Goal: Task Accomplishment & Management: Complete application form

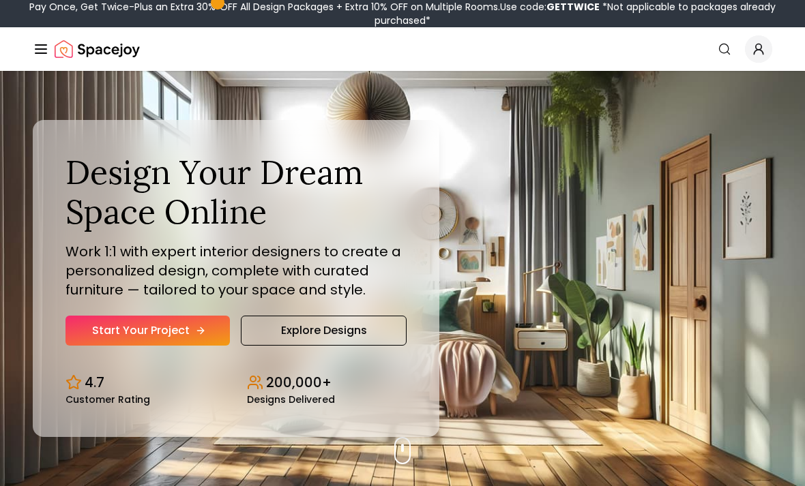
click at [106, 346] on link "Start Your Project" at bounding box center [147, 331] width 164 height 30
click at [117, 346] on link "Start Your Project" at bounding box center [147, 331] width 164 height 30
click at [121, 346] on link "Start Your Project" at bounding box center [147, 331] width 164 height 30
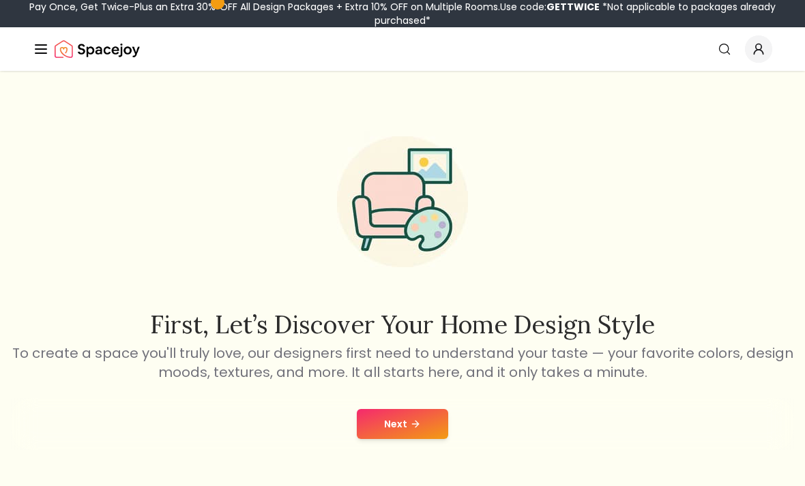
click at [368, 417] on button "Next" at bounding box center [402, 424] width 91 height 30
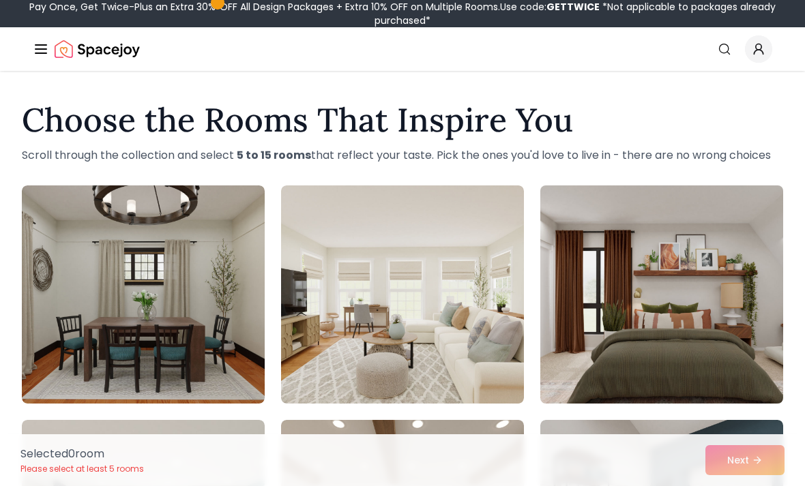
click at [710, 361] on img at bounding box center [661, 294] width 255 height 229
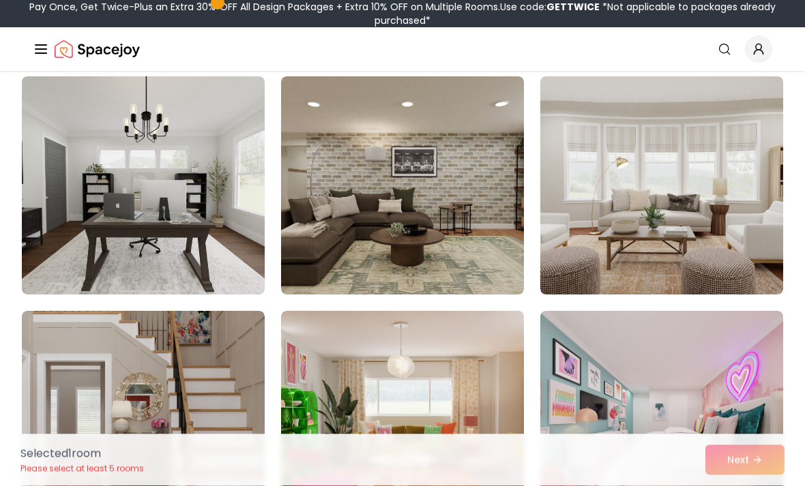
scroll to position [578, 0]
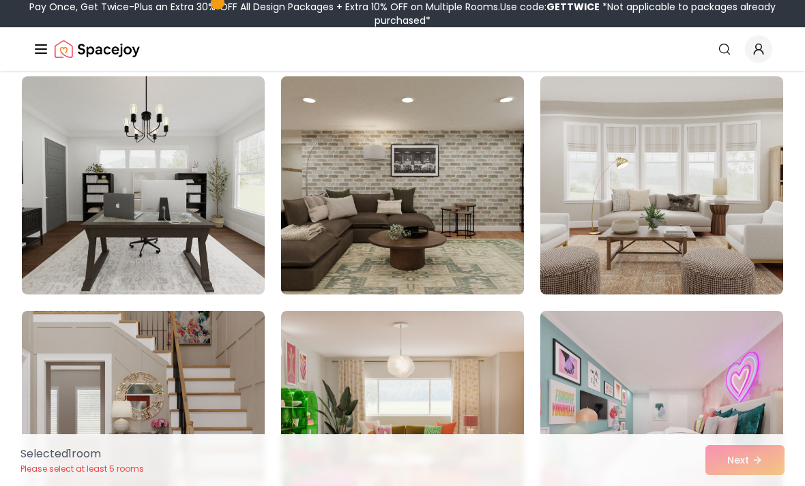
click at [451, 224] on img at bounding box center [402, 185] width 255 height 229
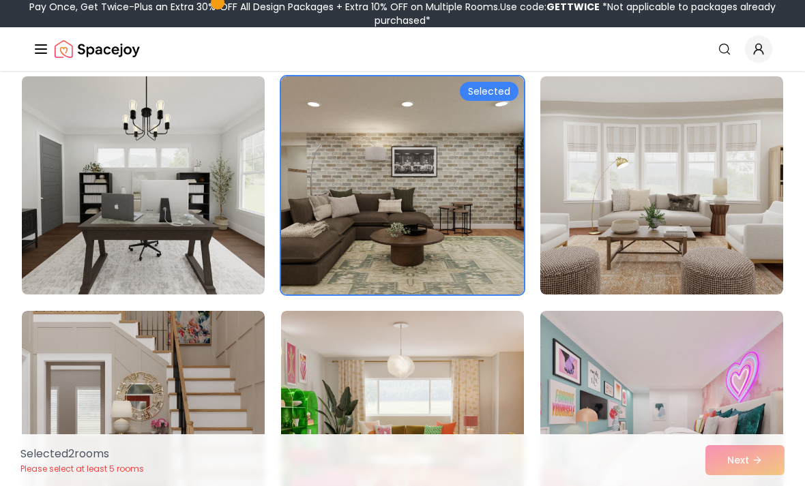
click at [194, 185] on img at bounding box center [143, 185] width 255 height 229
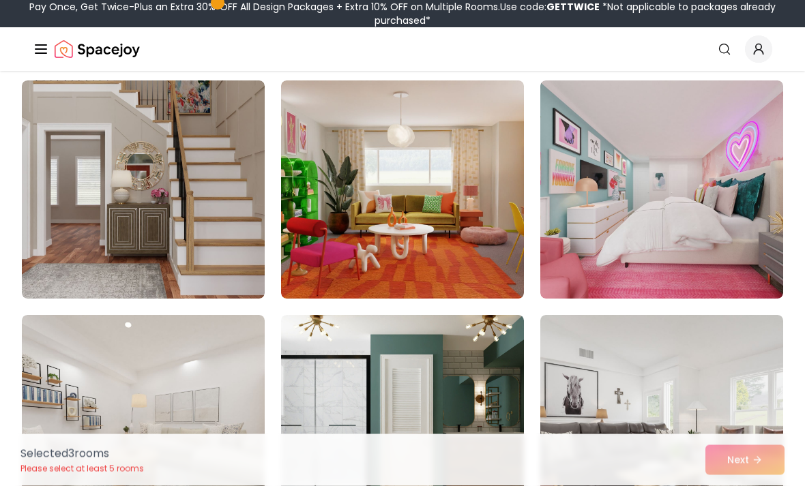
scroll to position [809, 0]
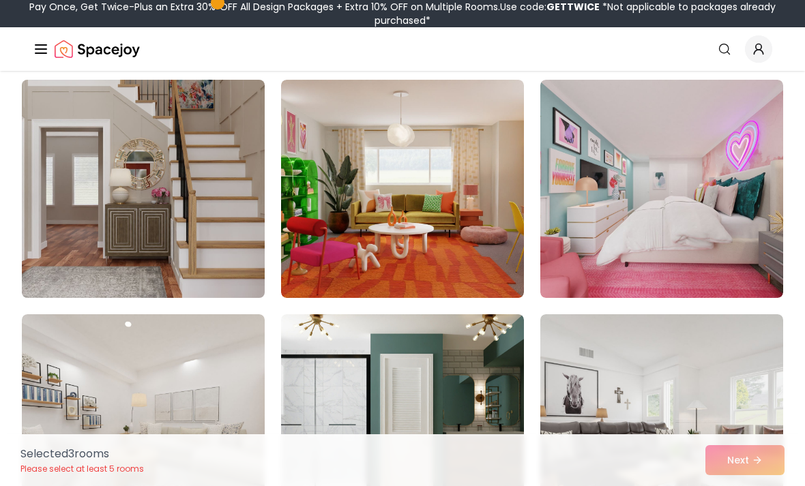
click at [167, 219] on img at bounding box center [143, 188] width 255 height 229
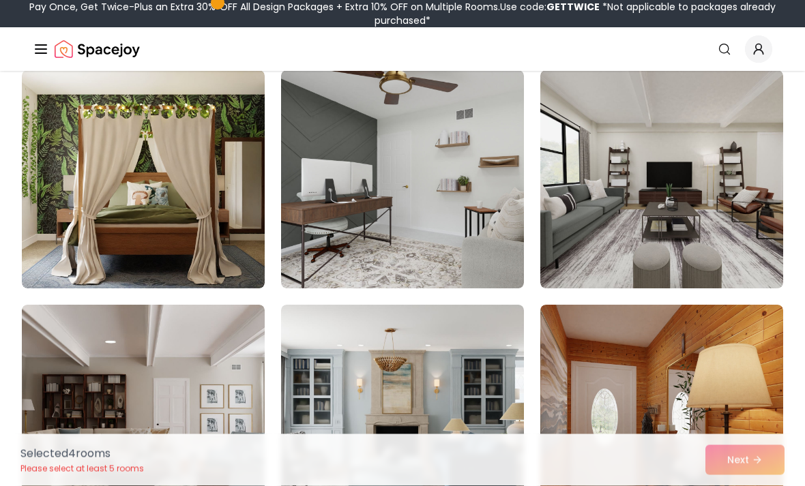
scroll to position [1281, 0]
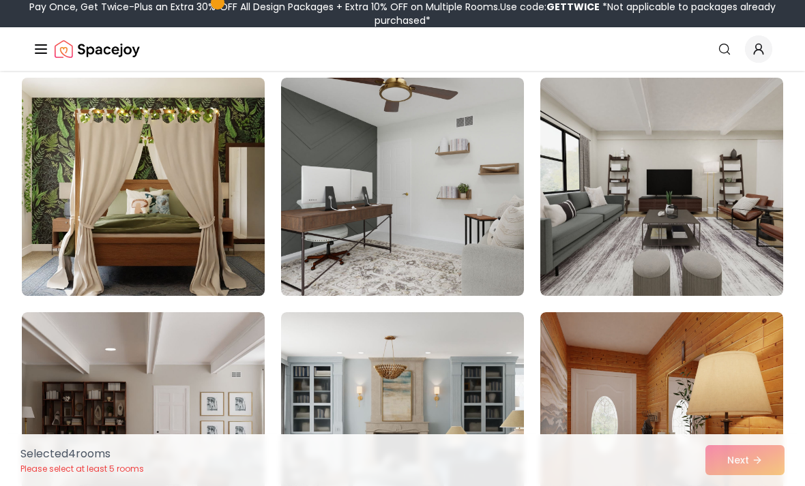
click at [181, 200] on img at bounding box center [143, 186] width 255 height 229
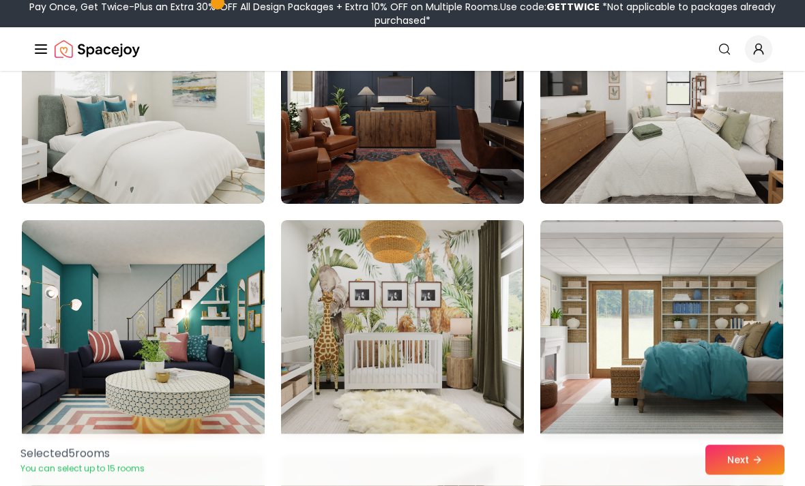
scroll to position [1848, 0]
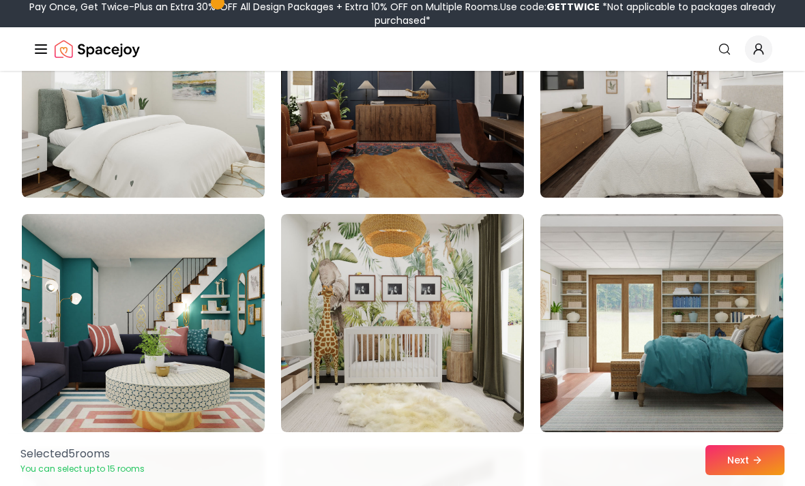
click at [679, 149] on img at bounding box center [661, 88] width 255 height 229
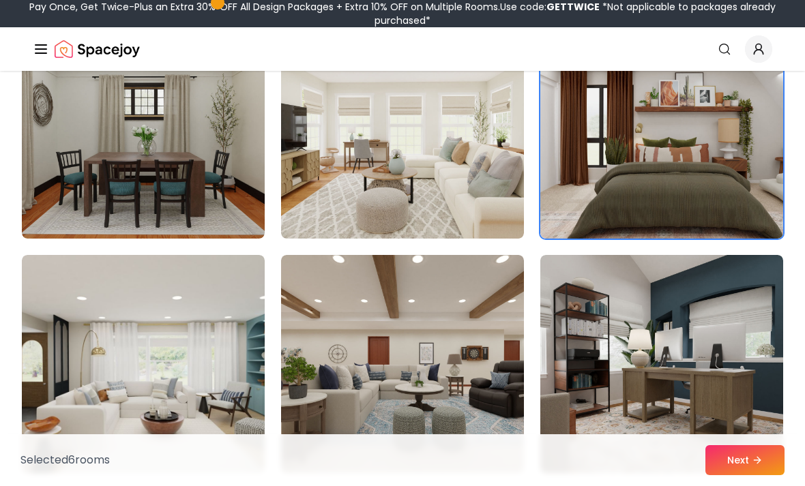
scroll to position [0, 0]
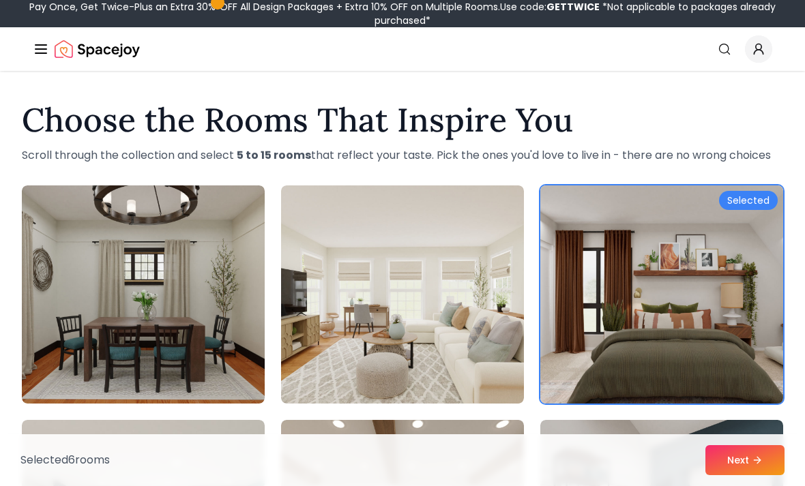
click at [679, 264] on img at bounding box center [661, 294] width 255 height 229
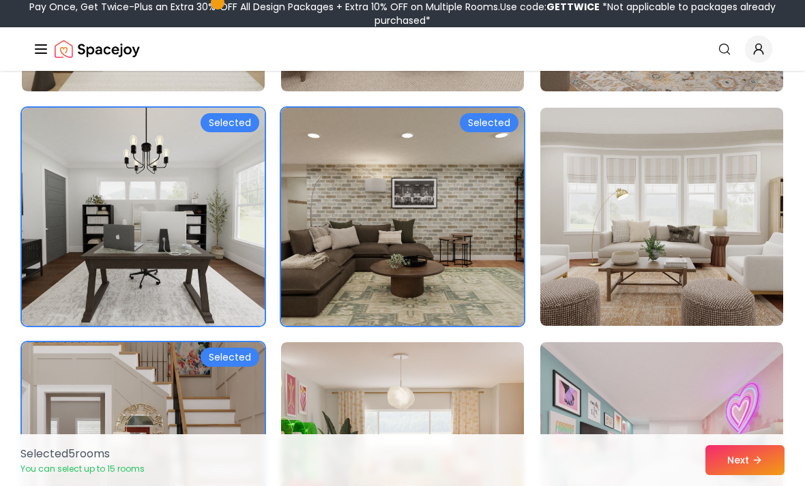
scroll to position [548, 0]
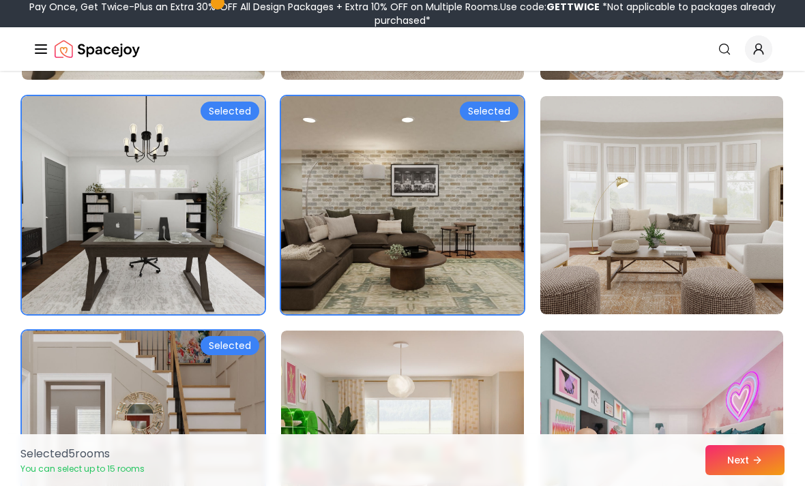
click at [471, 245] on img at bounding box center [402, 205] width 255 height 229
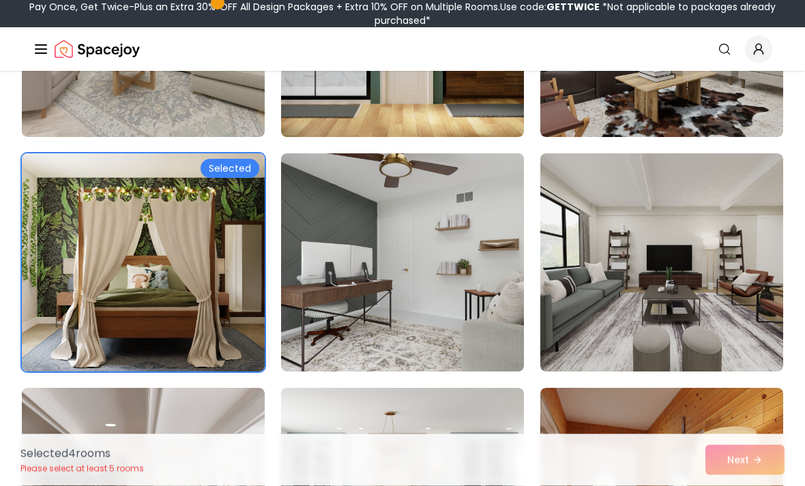
scroll to position [1207, 0]
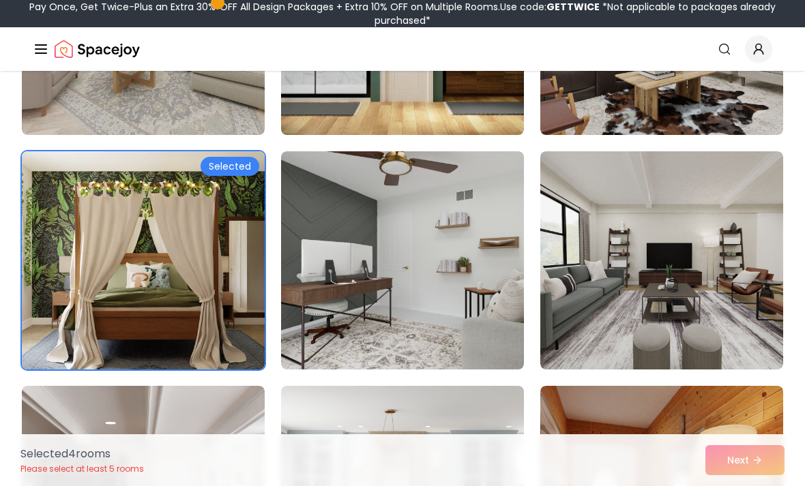
click at [194, 256] on img at bounding box center [143, 260] width 255 height 229
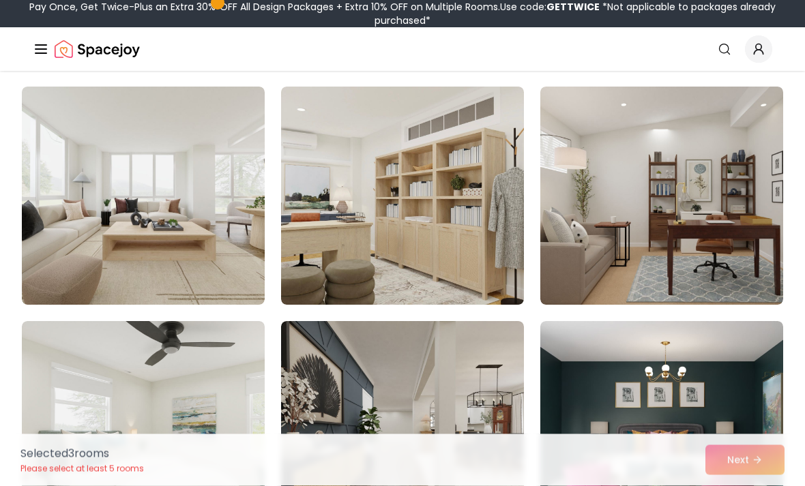
scroll to position [2212, 0]
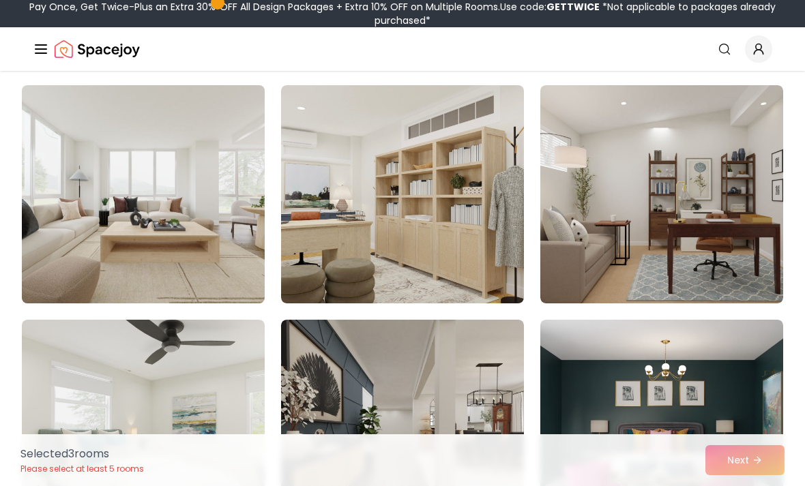
click at [222, 252] on img at bounding box center [143, 194] width 255 height 229
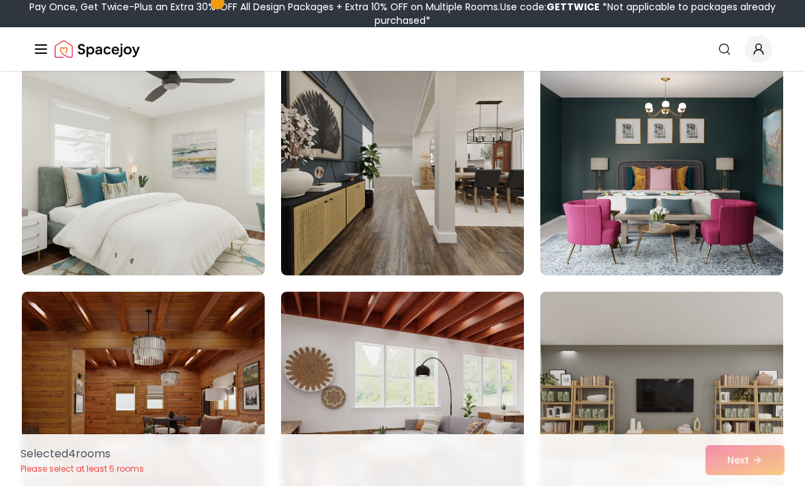
scroll to position [2473, 0]
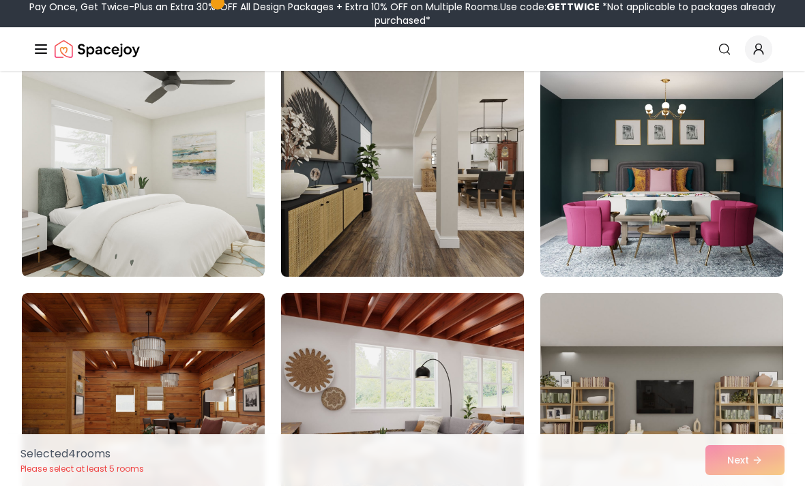
click at [325, 215] on img at bounding box center [402, 167] width 255 height 229
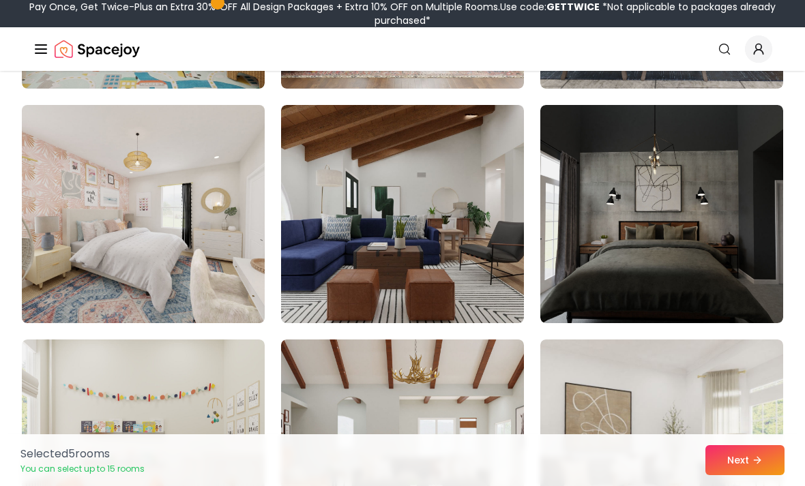
click at [72, 252] on img at bounding box center [143, 214] width 255 height 229
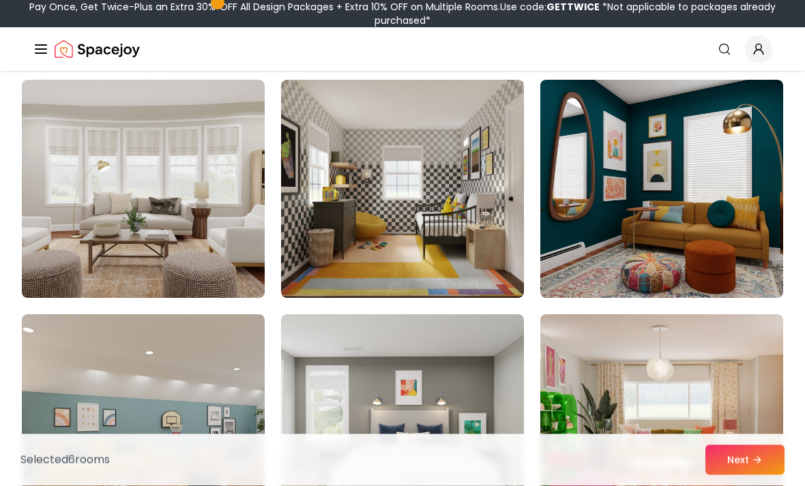
scroll to position [3859, 0]
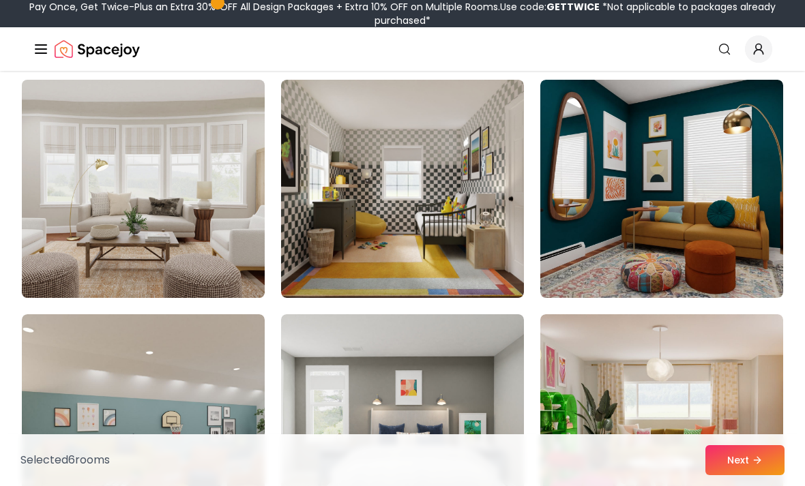
click at [192, 197] on img at bounding box center [143, 188] width 255 height 229
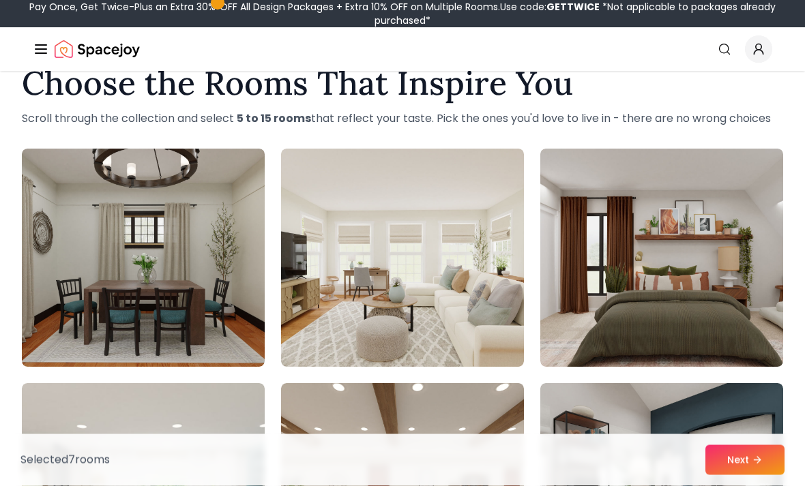
scroll to position [0, 0]
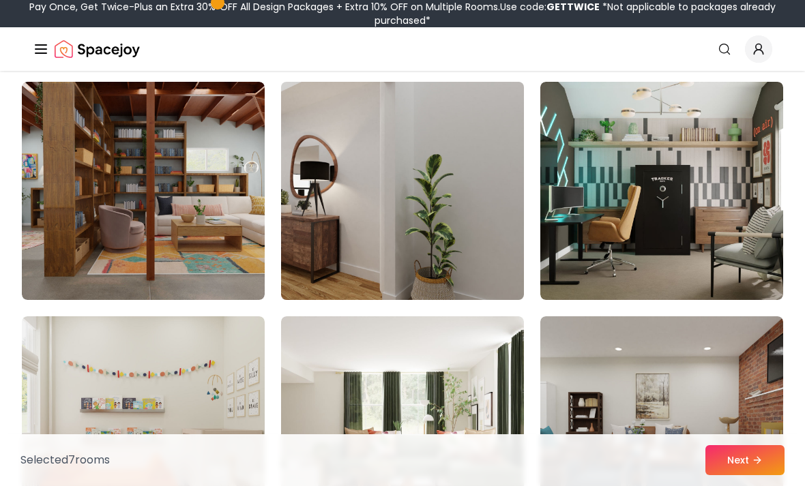
click at [468, 244] on img at bounding box center [402, 190] width 255 height 229
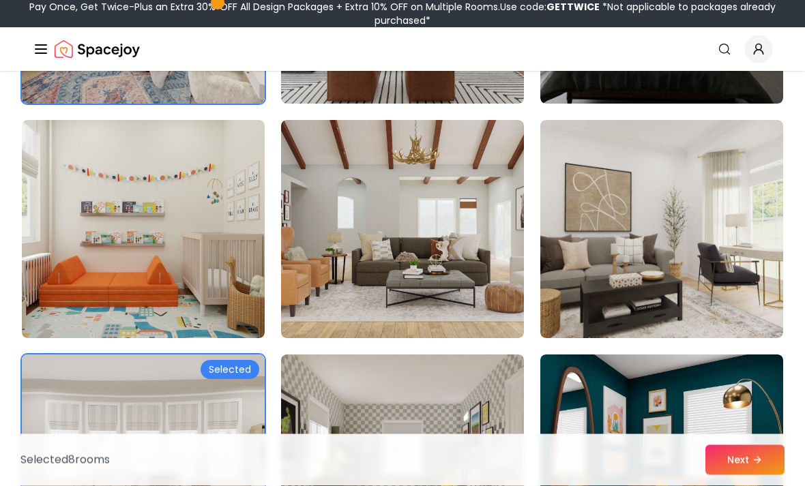
scroll to position [3586, 0]
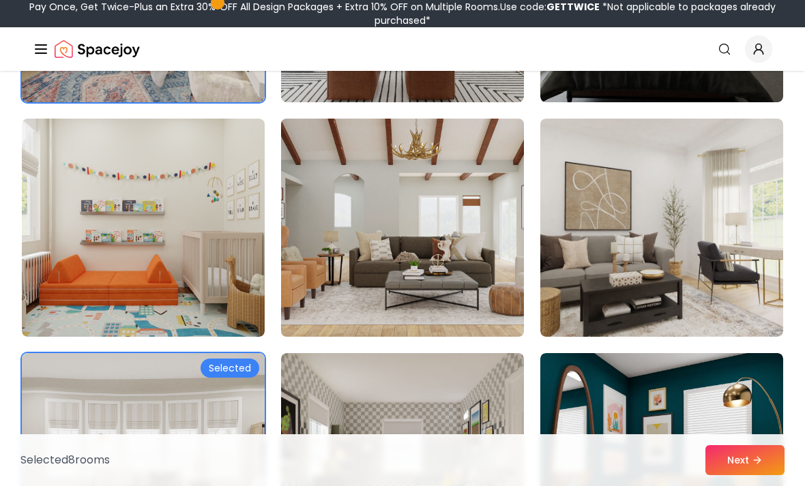
click at [475, 229] on img at bounding box center [402, 227] width 255 height 229
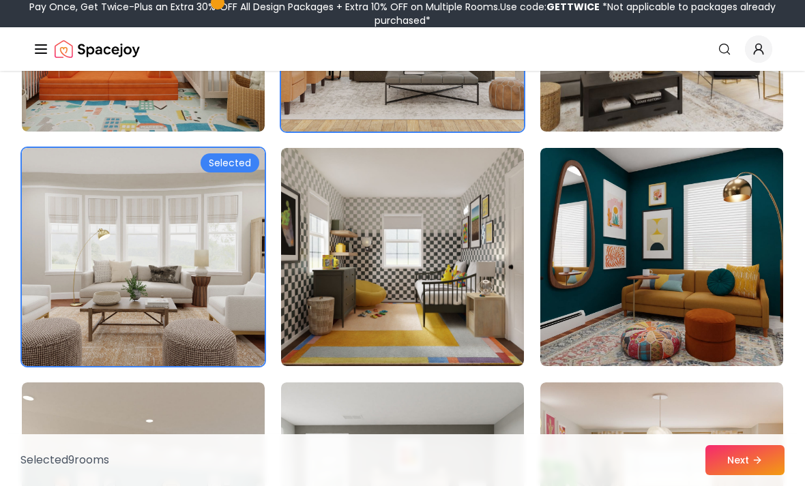
scroll to position [3792, 0]
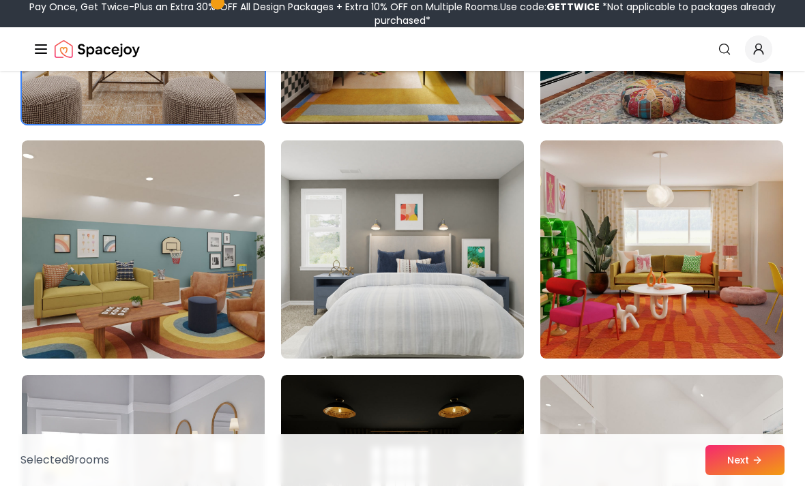
click at [468, 284] on img at bounding box center [402, 249] width 255 height 229
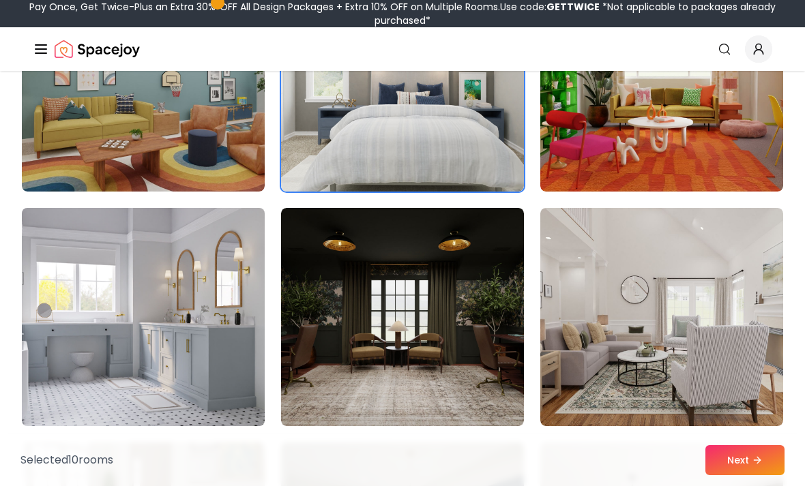
click at [199, 293] on img at bounding box center [143, 317] width 255 height 229
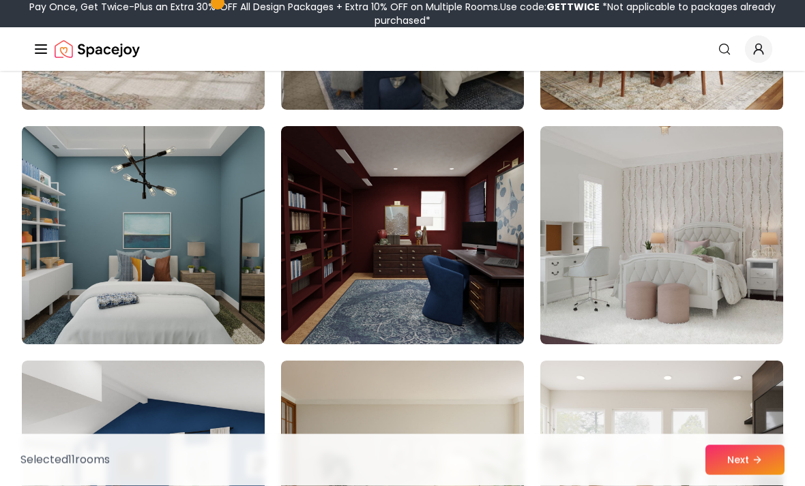
scroll to position [4770, 0]
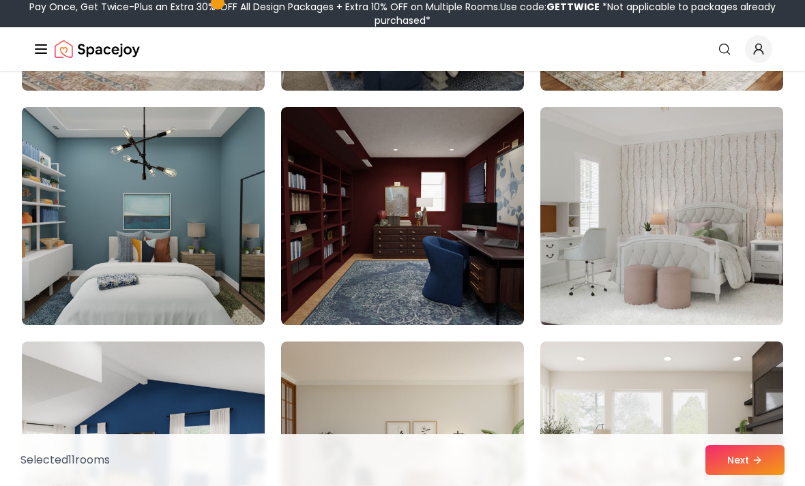
click at [688, 188] on img at bounding box center [661, 216] width 255 height 229
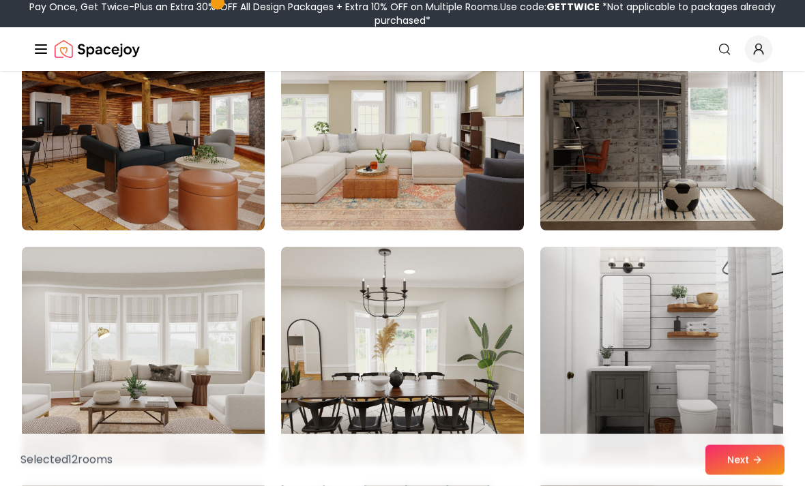
scroll to position [5334, 0]
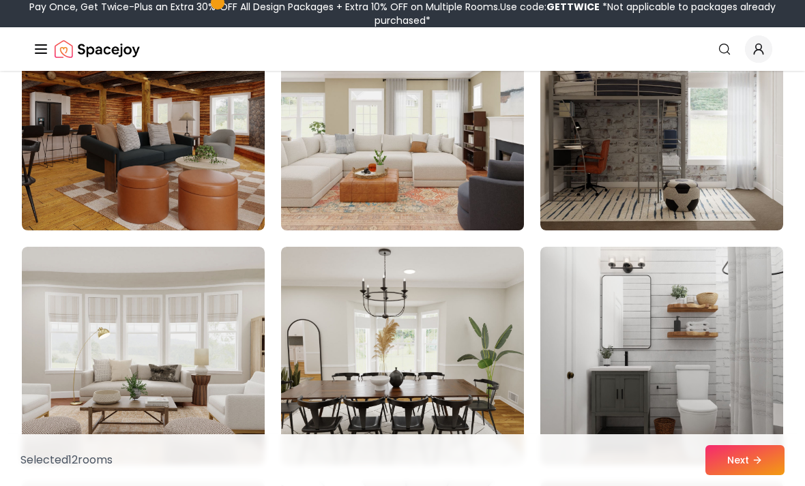
click at [445, 153] on img at bounding box center [402, 121] width 255 height 229
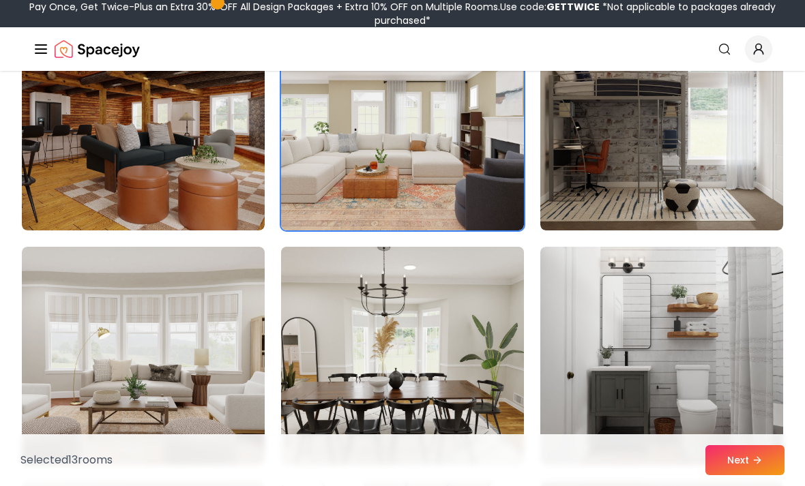
click at [443, 347] on img at bounding box center [402, 355] width 255 height 229
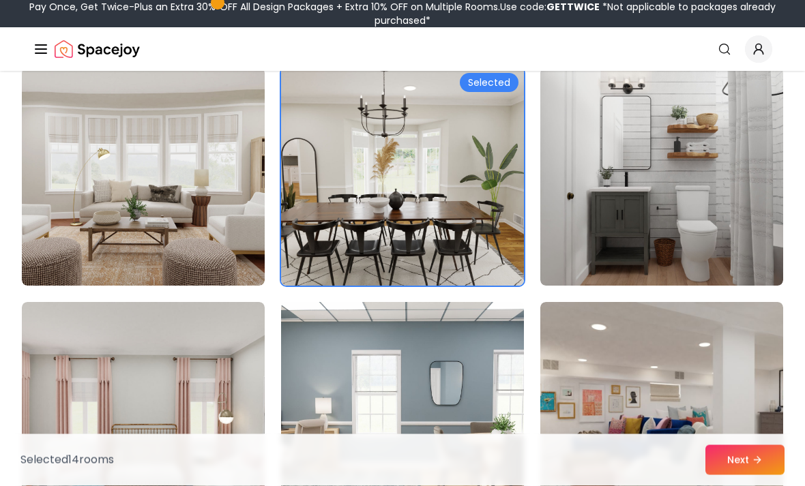
scroll to position [5518, 0]
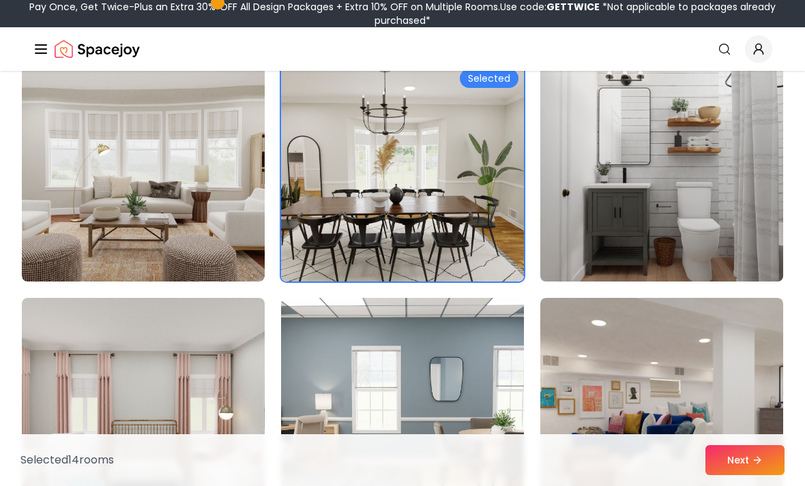
click at [689, 179] on img at bounding box center [661, 172] width 255 height 229
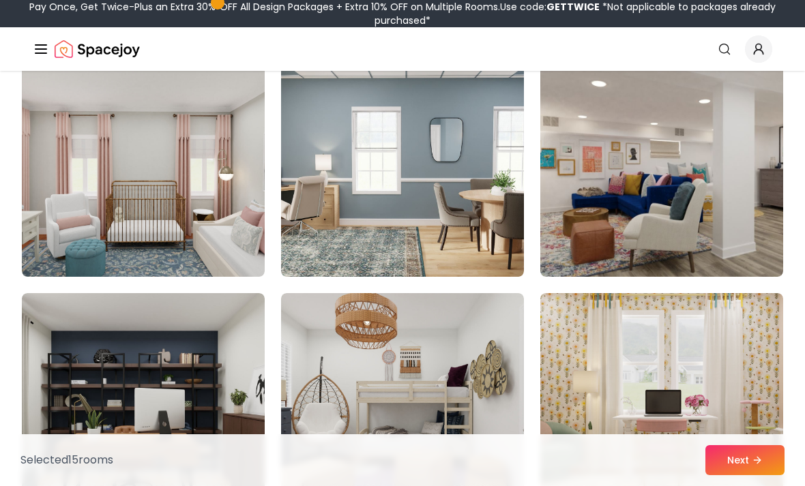
scroll to position [5763, 0]
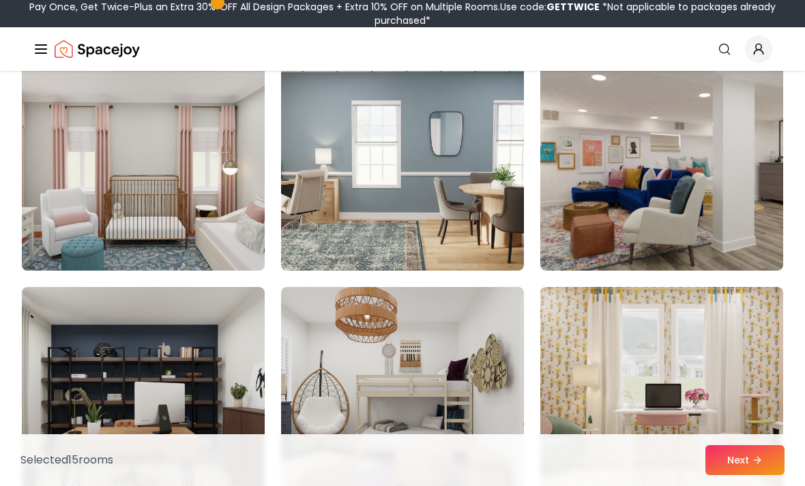
click at [188, 217] on img at bounding box center [143, 161] width 255 height 229
click at [218, 210] on img at bounding box center [143, 161] width 255 height 229
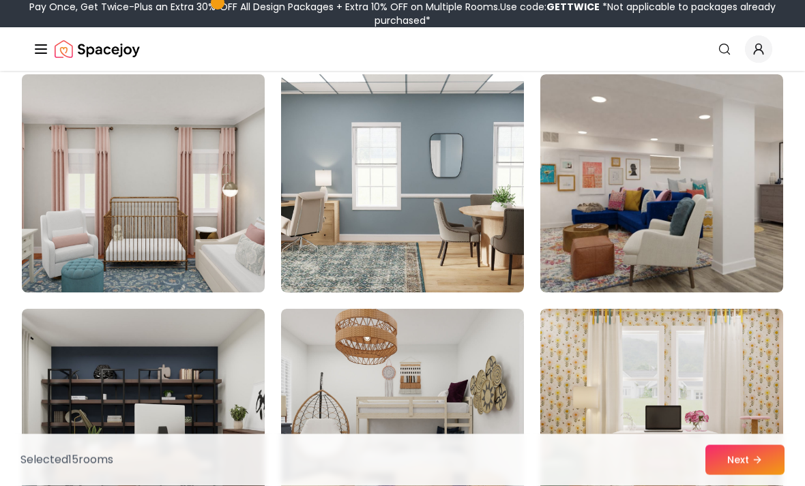
scroll to position [5735, 0]
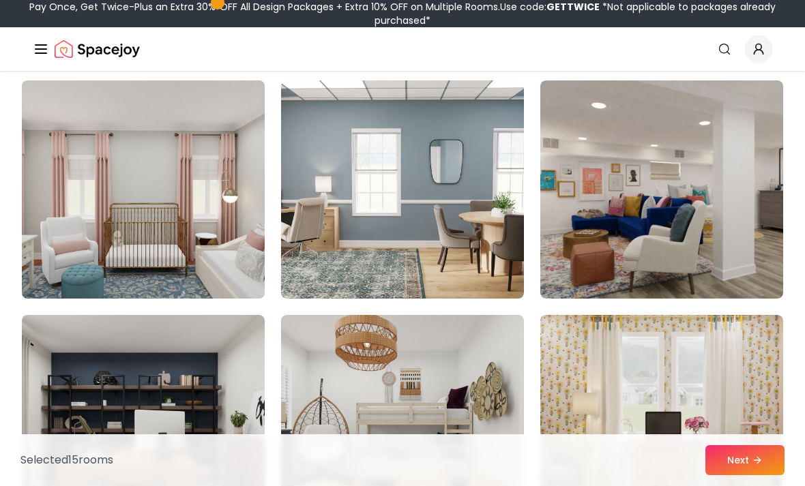
click at [206, 234] on img at bounding box center [143, 189] width 255 height 229
click at [218, 233] on img at bounding box center [143, 189] width 255 height 229
click at [217, 232] on img at bounding box center [143, 189] width 255 height 229
click at [220, 232] on img at bounding box center [143, 189] width 255 height 229
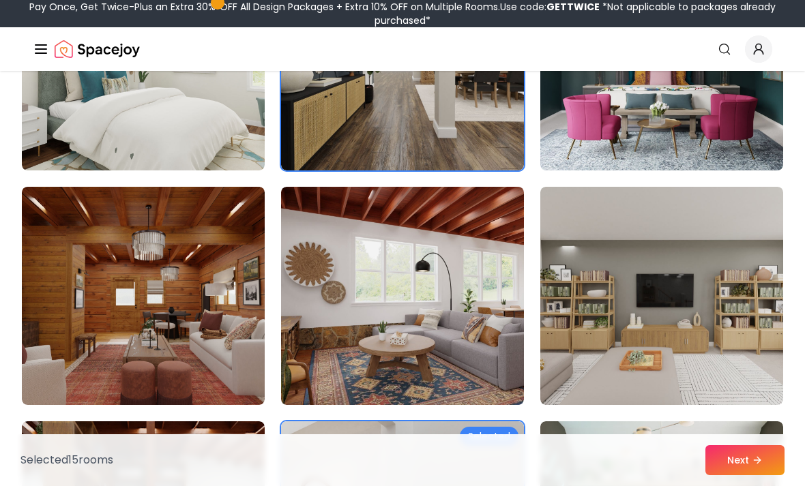
scroll to position [2540, 0]
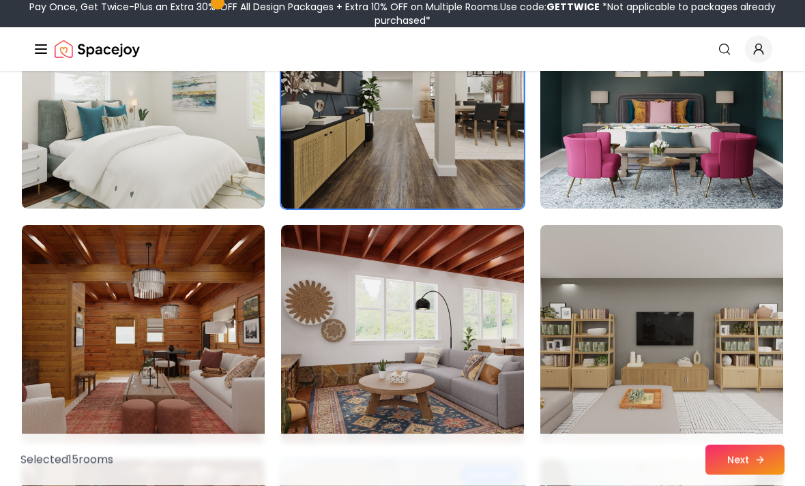
click at [747, 464] on button "Next" at bounding box center [744, 460] width 79 height 30
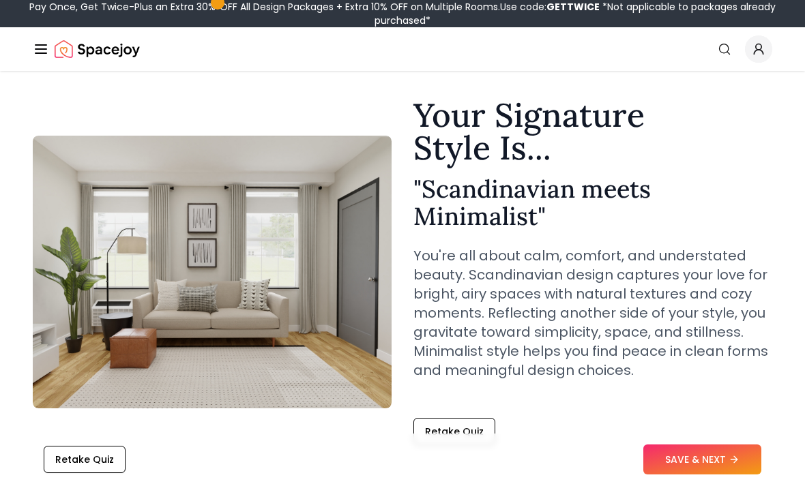
scroll to position [32, 0]
click at [734, 466] on icon at bounding box center [736, 460] width 11 height 11
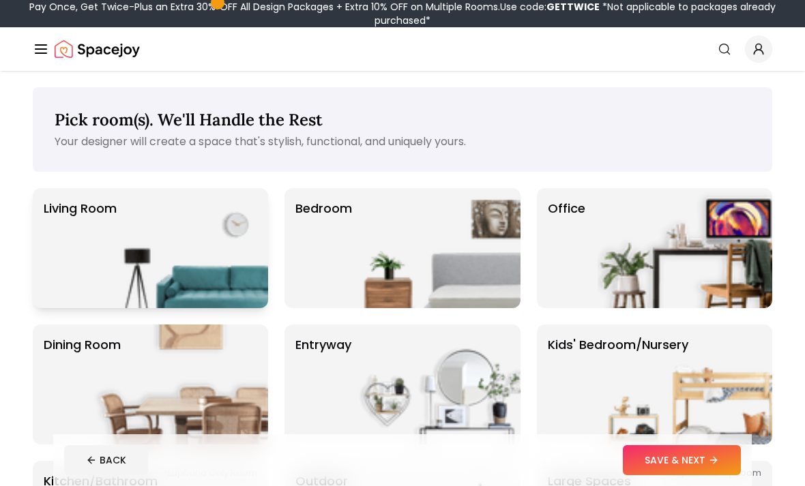
click at [172, 220] on img at bounding box center [180, 248] width 175 height 120
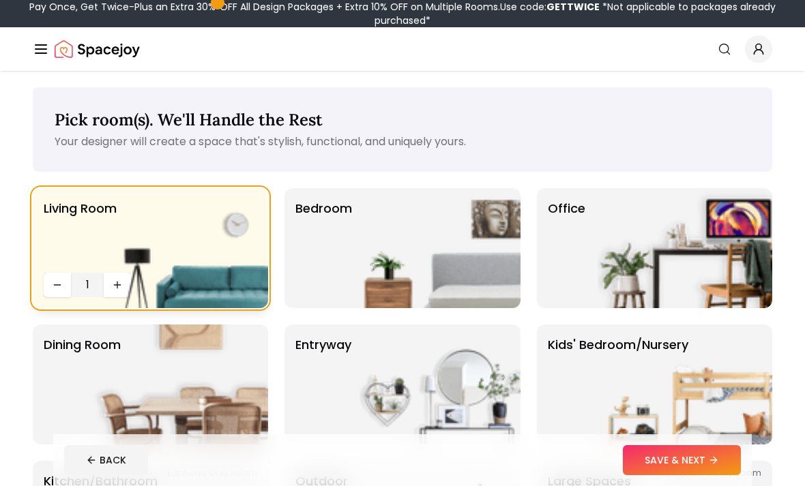
click at [123, 287] on img at bounding box center [180, 248] width 175 height 120
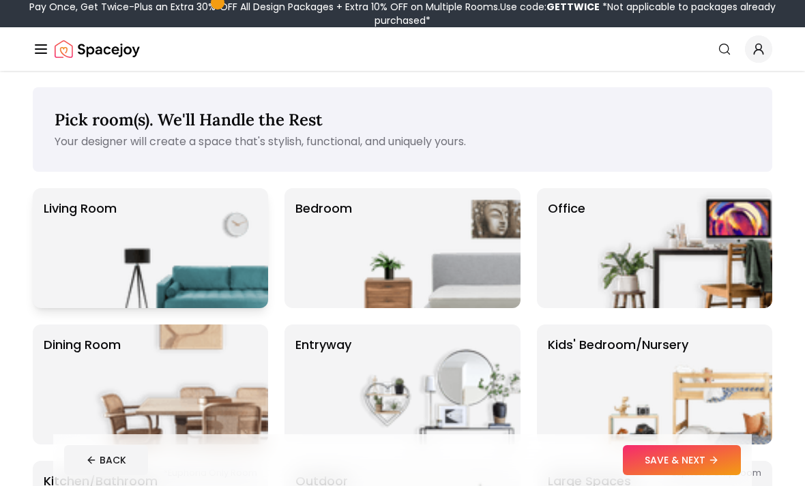
click at [145, 249] on img at bounding box center [180, 248] width 175 height 120
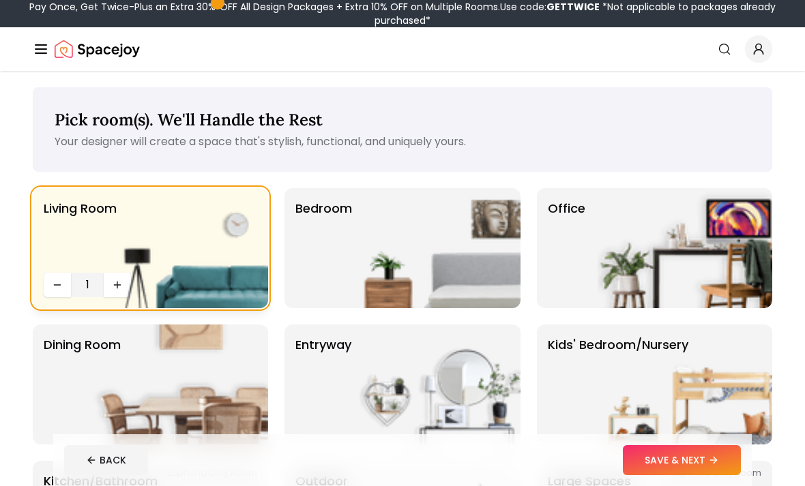
click at [121, 283] on img at bounding box center [180, 248] width 175 height 120
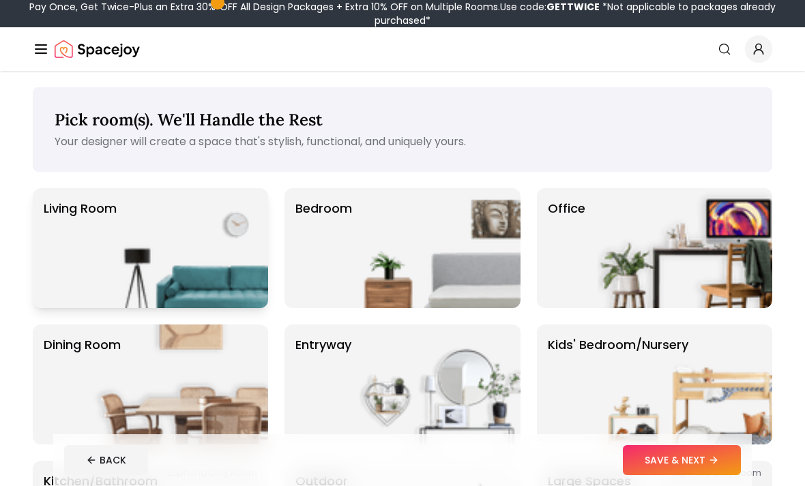
click at [132, 241] on img at bounding box center [180, 248] width 175 height 120
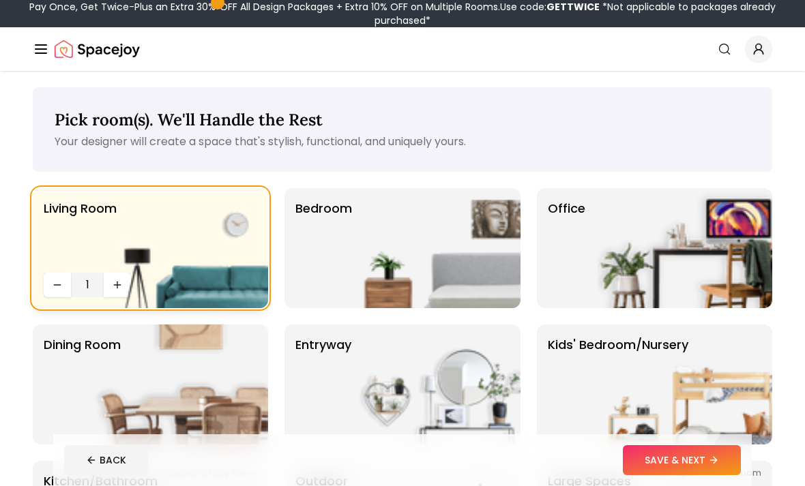
click at [93, 286] on span "1" at bounding box center [87, 285] width 22 height 16
click at [110, 284] on img at bounding box center [180, 248] width 175 height 120
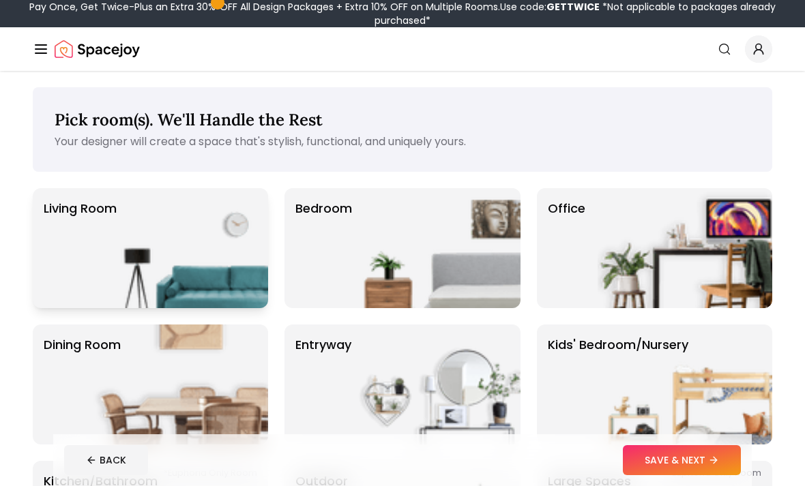
click at [120, 271] on img at bounding box center [180, 248] width 175 height 120
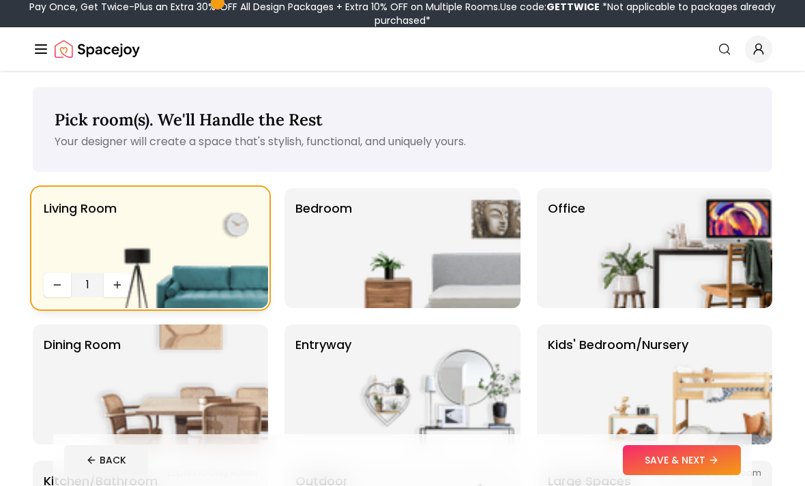
click at [114, 288] on img at bounding box center [180, 248] width 175 height 120
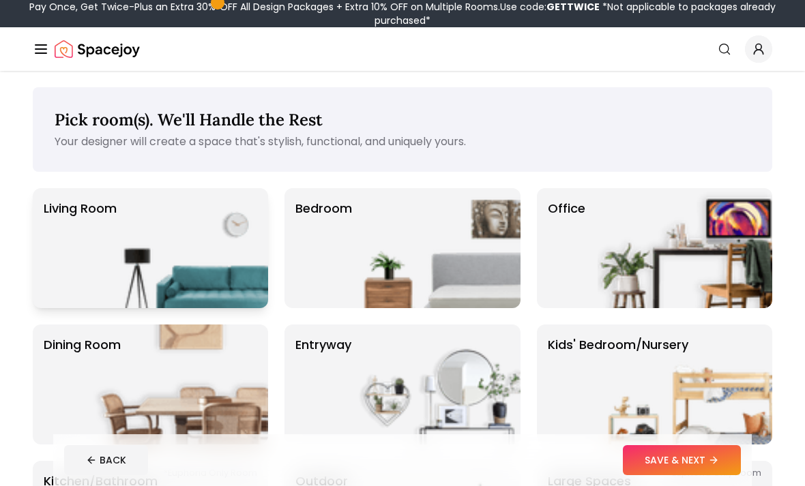
click at [95, 293] on img at bounding box center [180, 248] width 175 height 120
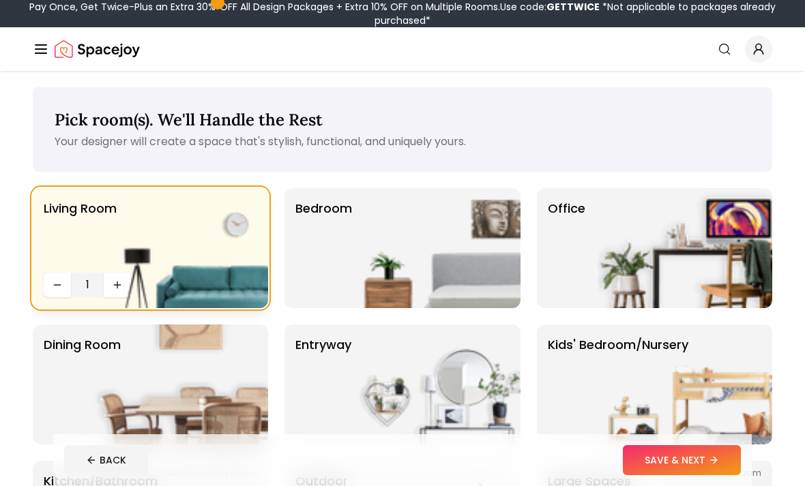
click at [117, 285] on img at bounding box center [180, 248] width 175 height 120
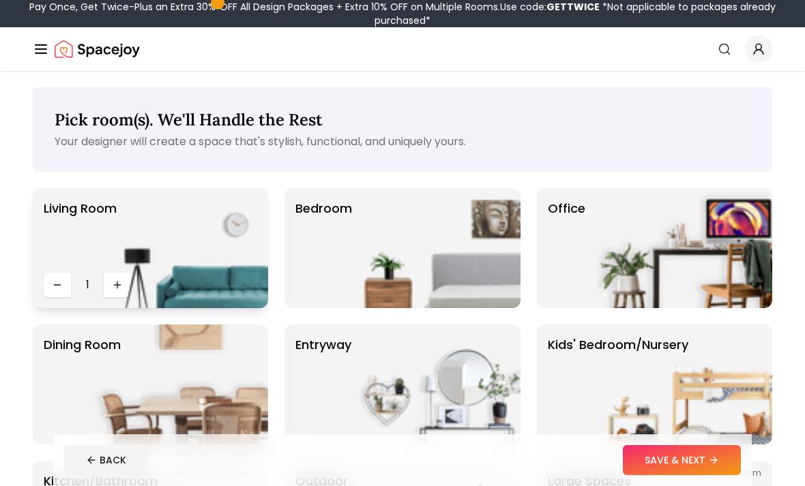
click at [117, 285] on img at bounding box center [180, 248] width 175 height 120
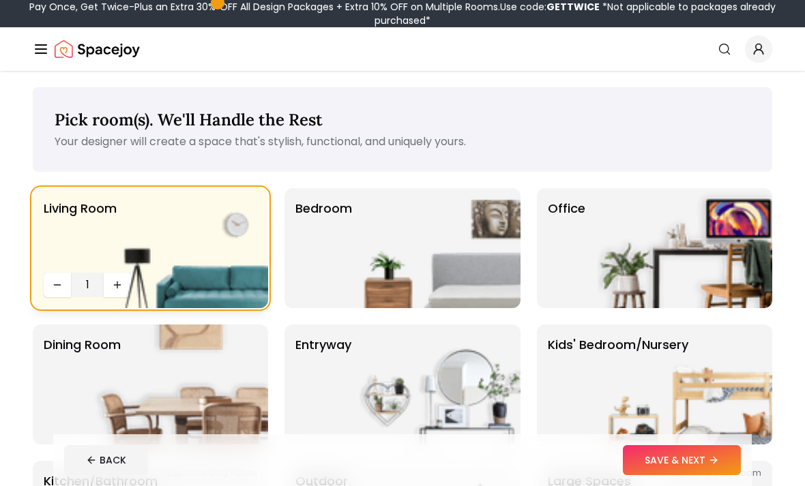
click at [116, 284] on img at bounding box center [180, 248] width 175 height 120
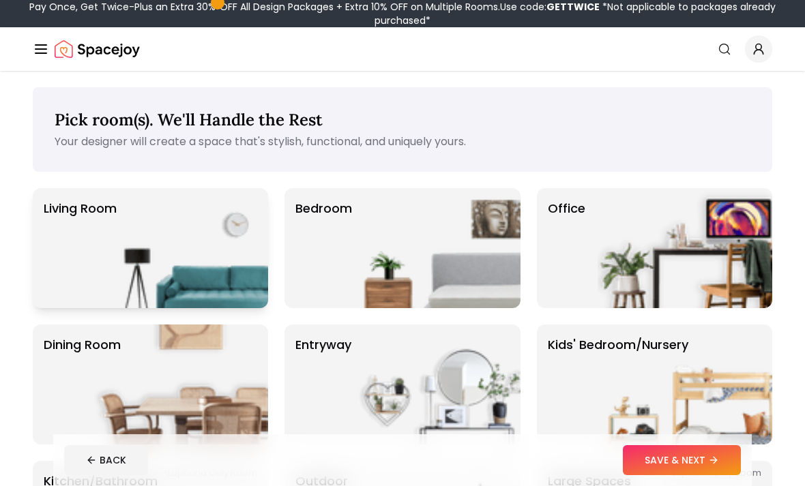
click at [144, 281] on img at bounding box center [180, 248] width 175 height 120
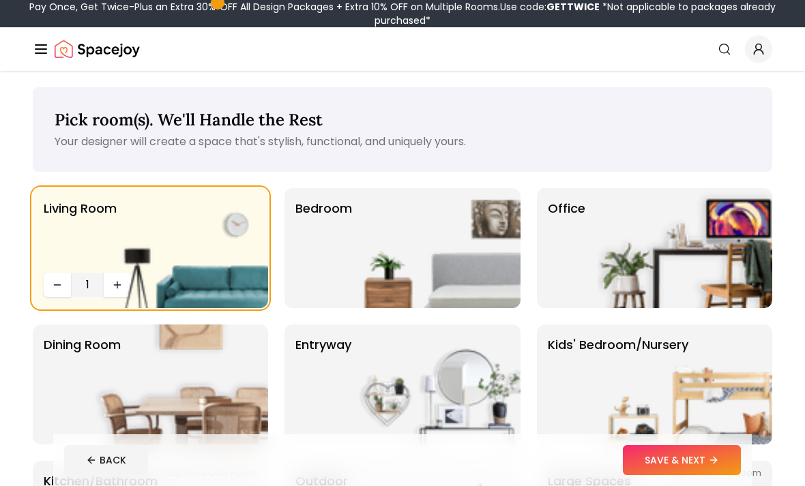
click at [524, 313] on div "Living Room 1 Bedroom Office Dining Room entryway Kids' Bedroom/Nursery *Euphor…" at bounding box center [402, 384] width 739 height 393
click at [470, 220] on img at bounding box center [433, 248] width 175 height 120
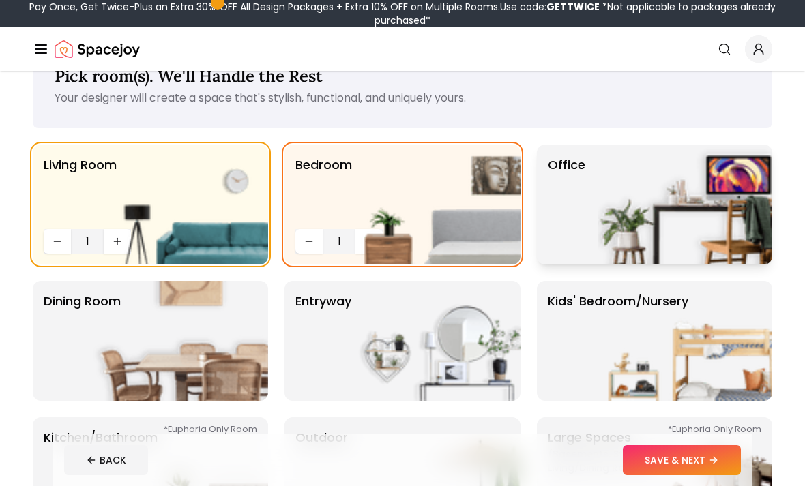
click at [652, 168] on img at bounding box center [684, 205] width 175 height 120
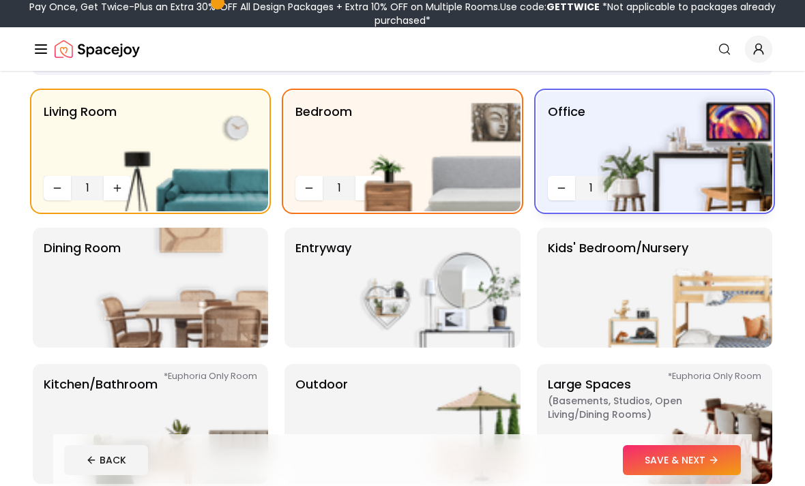
scroll to position [107, 0]
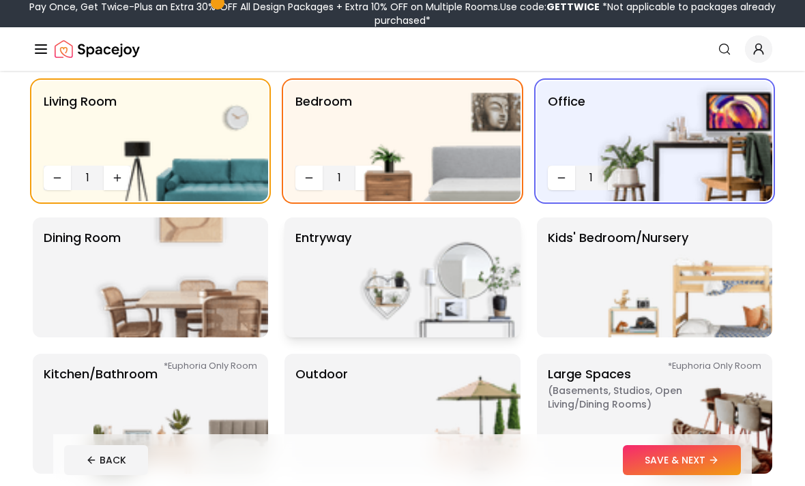
click at [474, 257] on img at bounding box center [433, 278] width 175 height 120
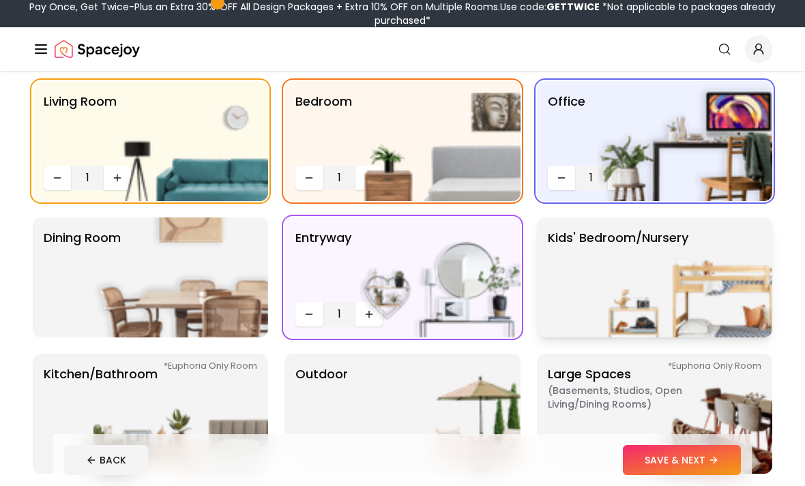
click at [669, 255] on img at bounding box center [684, 278] width 175 height 120
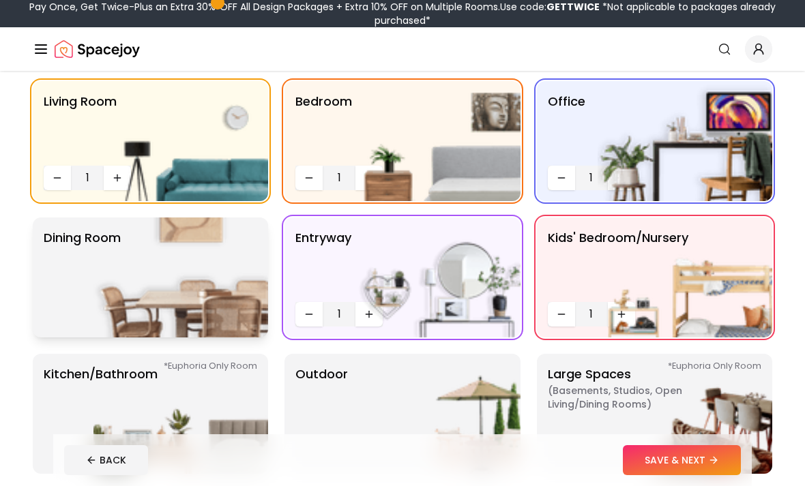
click at [188, 246] on img at bounding box center [180, 278] width 175 height 120
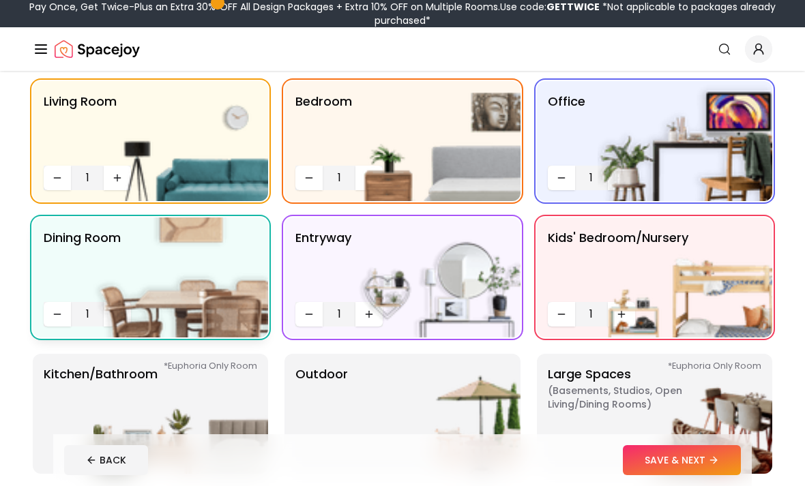
click at [189, 235] on img at bounding box center [180, 278] width 175 height 120
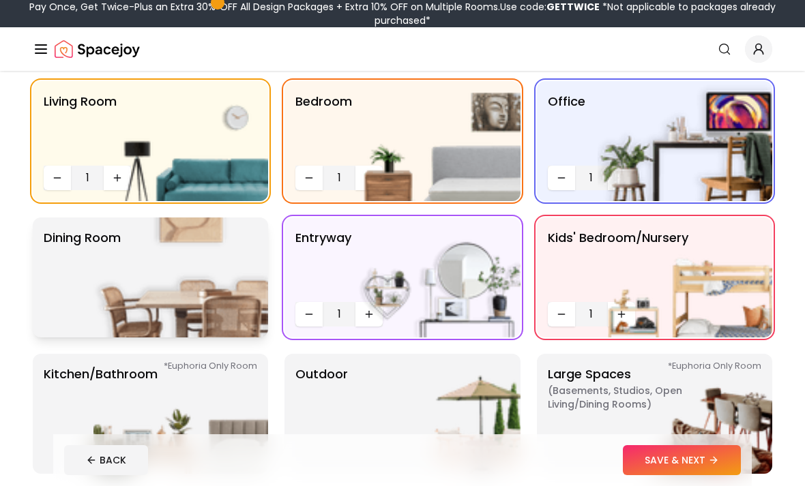
click at [216, 254] on img at bounding box center [180, 278] width 175 height 120
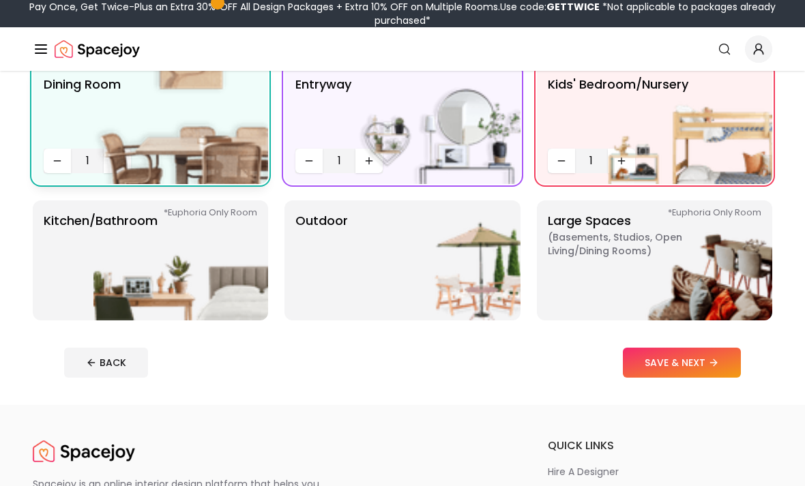
scroll to position [266, 0]
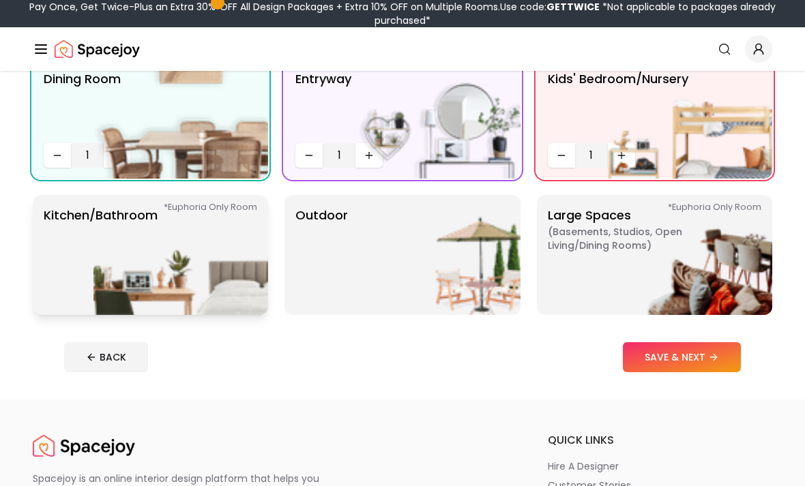
click at [125, 253] on img at bounding box center [180, 255] width 175 height 120
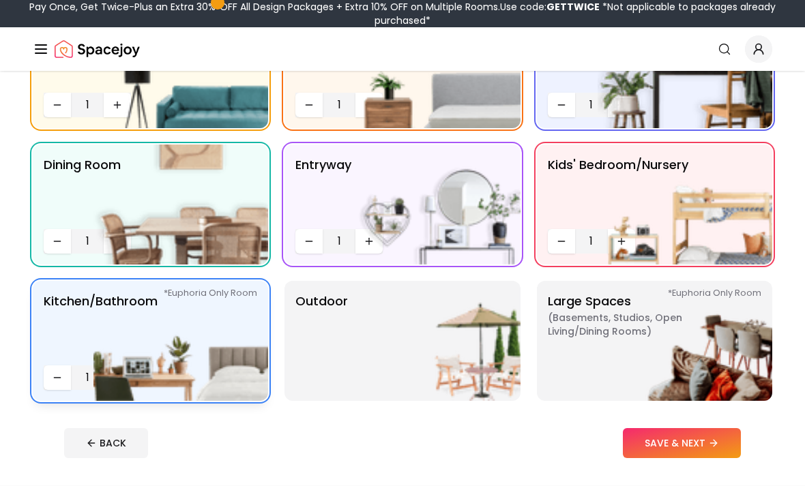
scroll to position [179, 0]
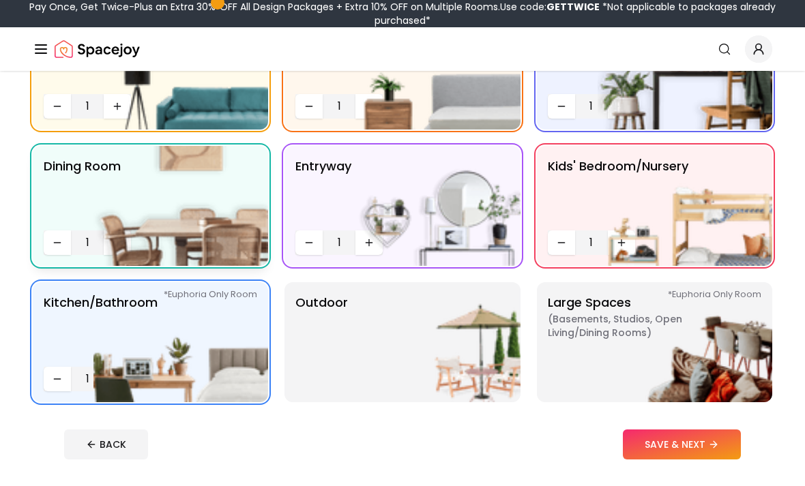
click at [117, 203] on img at bounding box center [180, 206] width 175 height 120
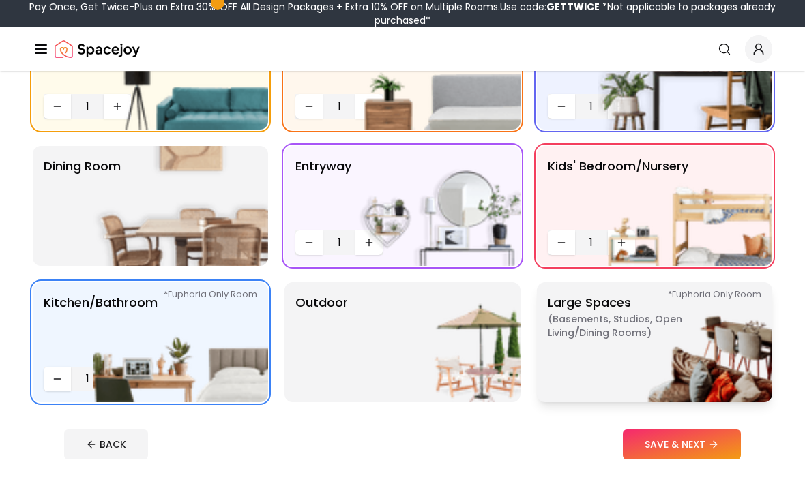
click at [710, 335] on img at bounding box center [684, 342] width 175 height 120
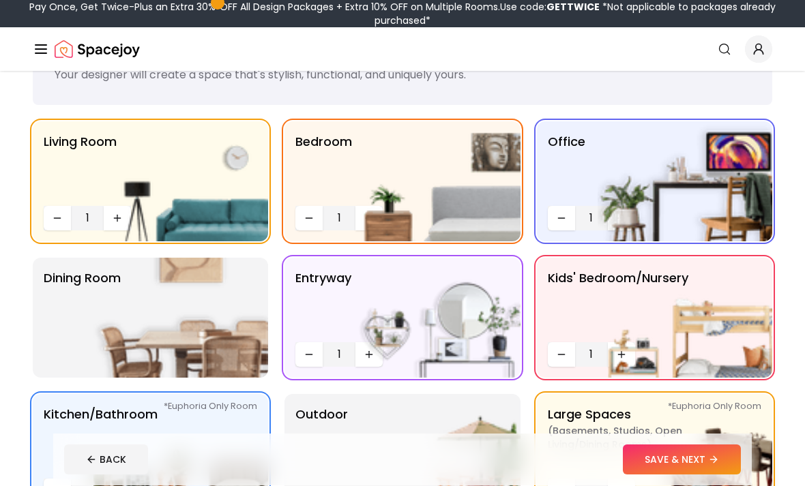
scroll to position [67, 0]
click at [374, 216] on img at bounding box center [433, 181] width 175 height 120
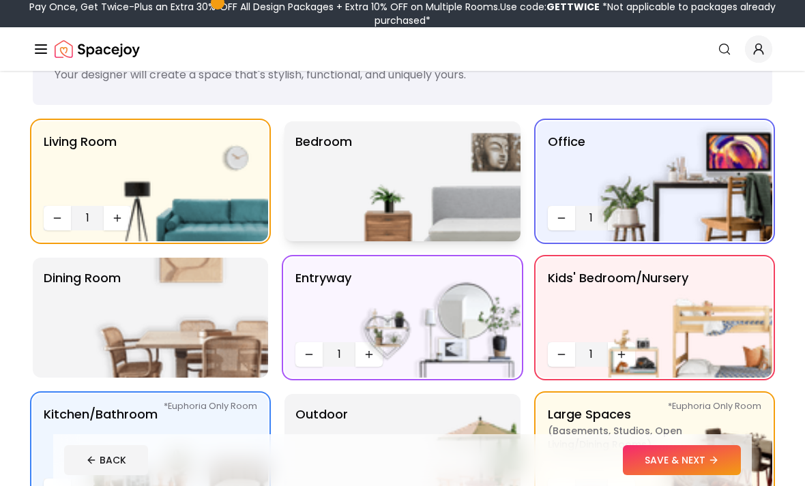
click at [376, 196] on img at bounding box center [433, 181] width 175 height 120
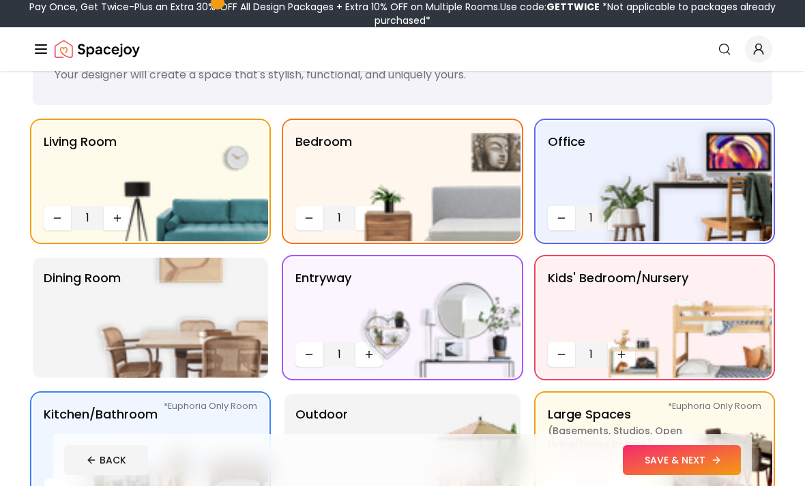
click at [688, 475] on button "SAVE & NEXT" at bounding box center [682, 460] width 118 height 30
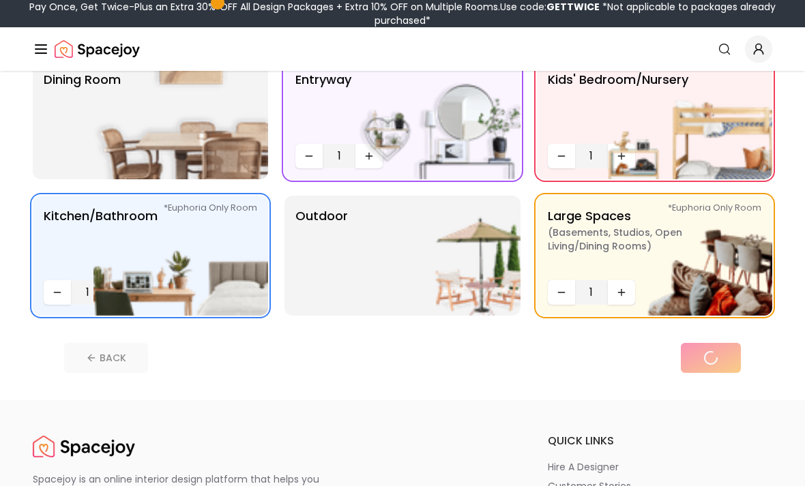
scroll to position [265, 0]
click at [743, 287] on img at bounding box center [684, 256] width 175 height 120
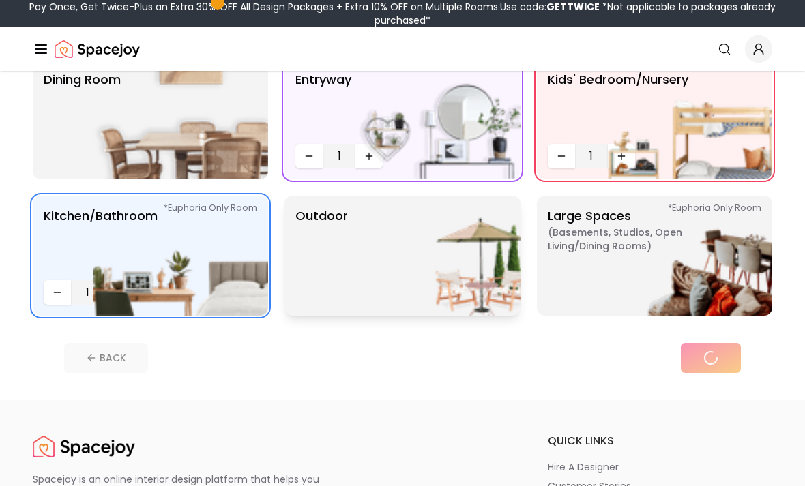
click at [496, 260] on img at bounding box center [433, 256] width 175 height 120
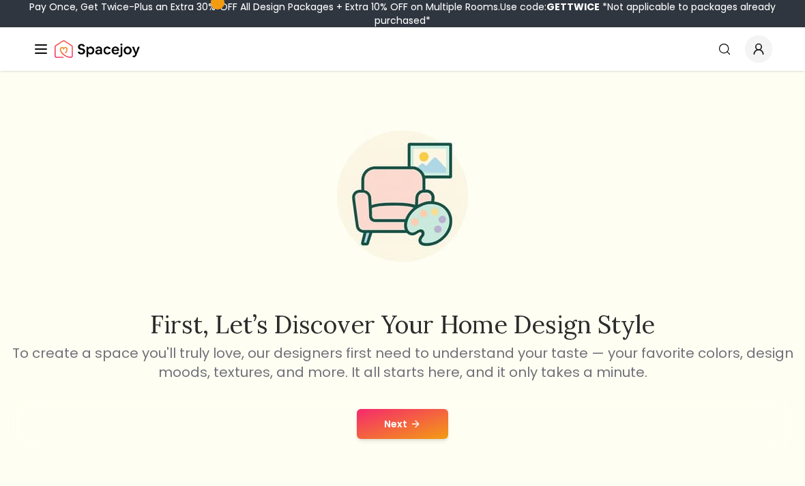
click at [383, 427] on button "Next" at bounding box center [402, 424] width 91 height 30
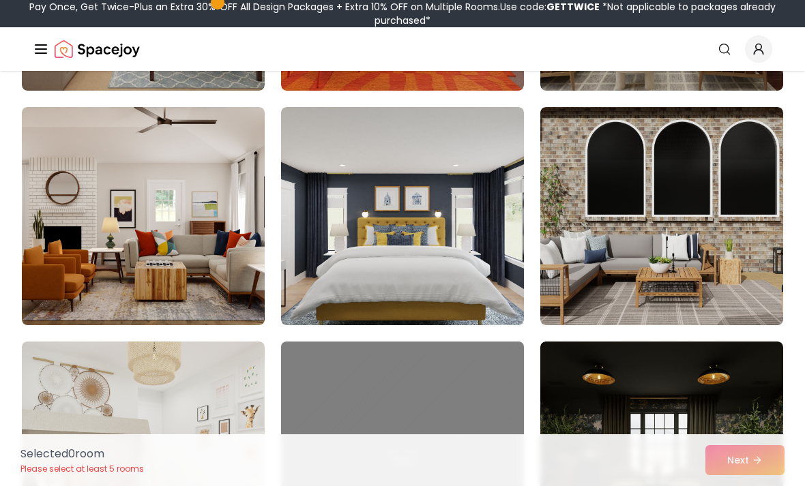
scroll to position [550, 0]
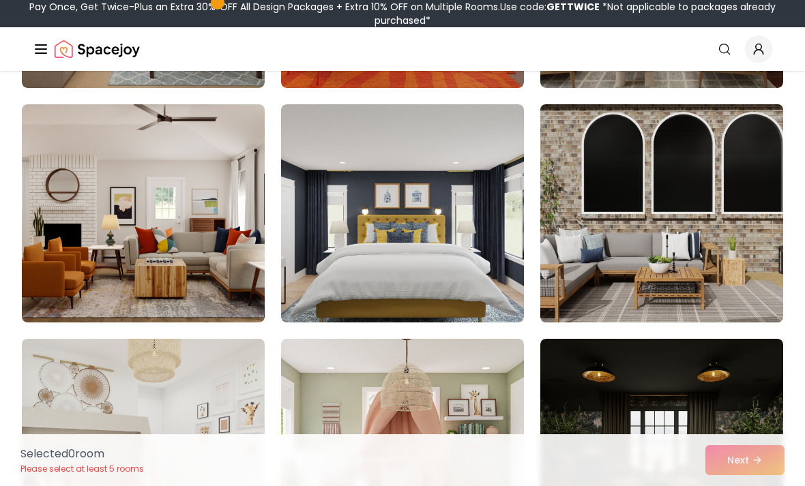
click at [670, 203] on img at bounding box center [661, 213] width 255 height 229
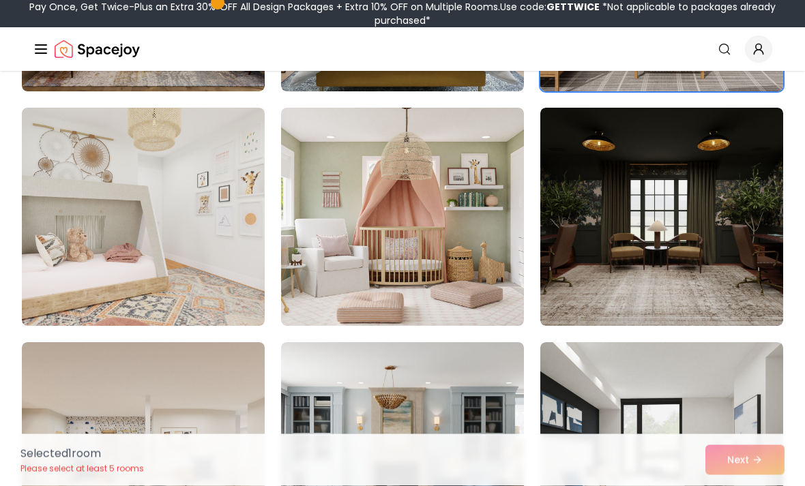
scroll to position [781, 0]
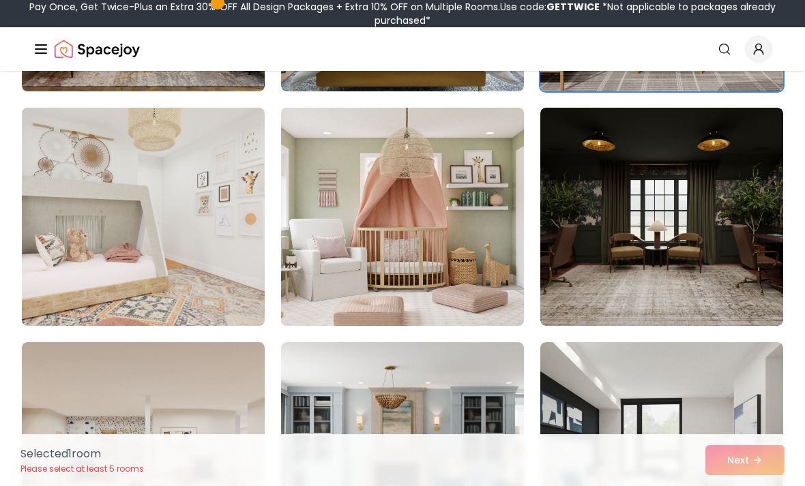
click at [459, 205] on img at bounding box center [402, 216] width 255 height 229
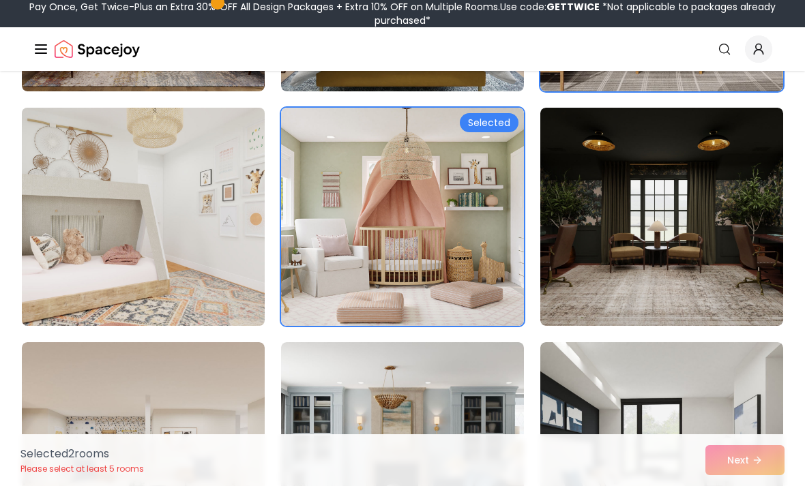
click at [200, 206] on img at bounding box center [143, 216] width 255 height 229
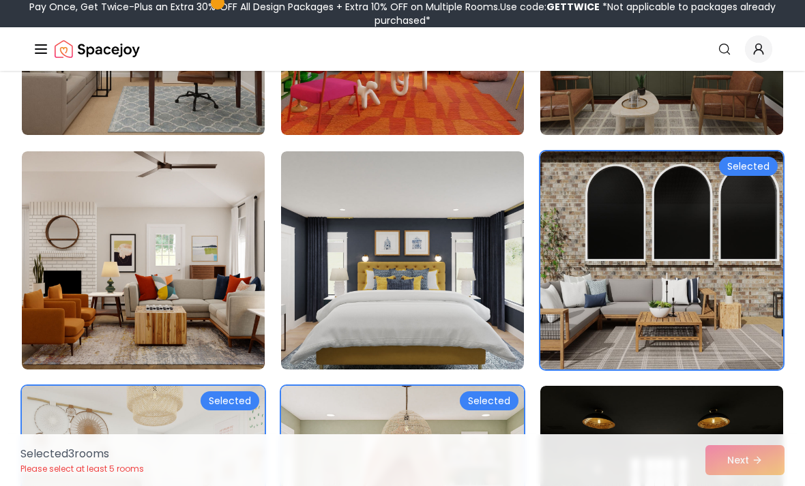
scroll to position [505, 0]
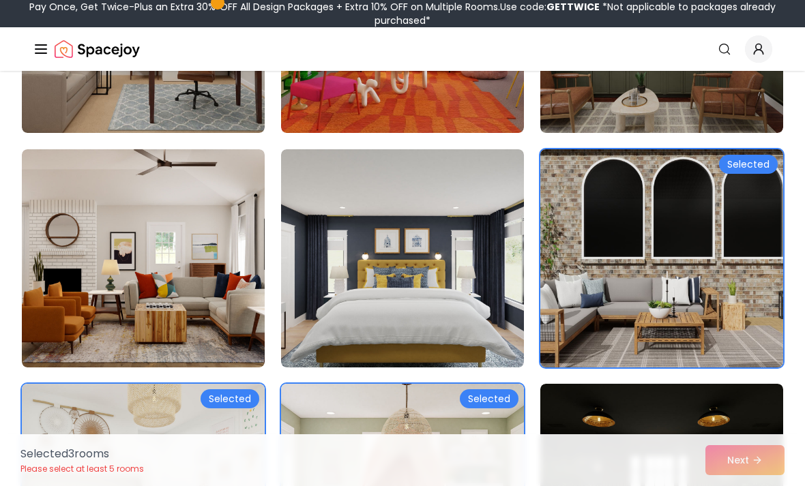
click at [664, 267] on img at bounding box center [661, 258] width 255 height 229
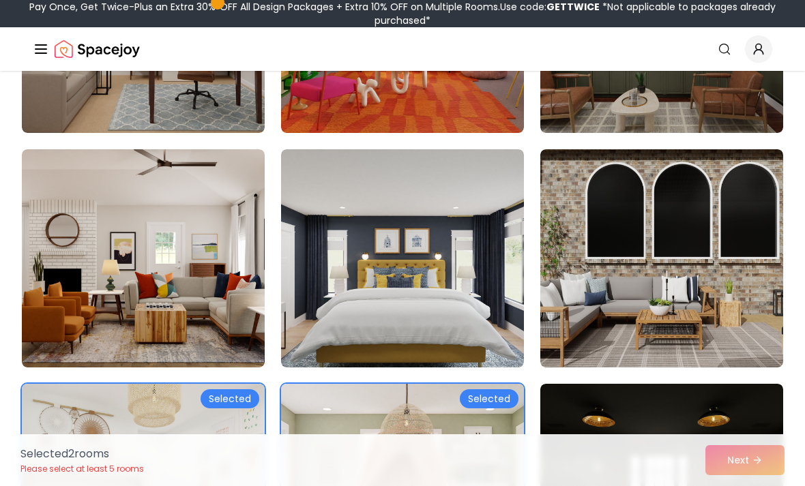
click at [460, 420] on img at bounding box center [402, 492] width 255 height 229
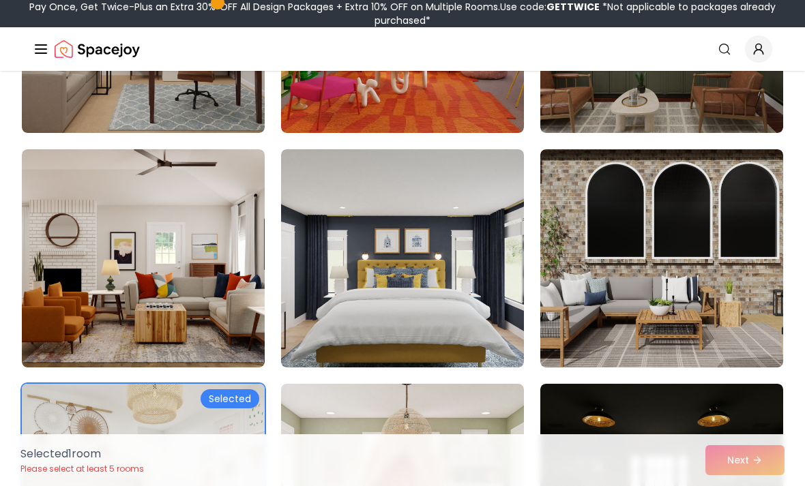
click at [203, 408] on img at bounding box center [143, 492] width 255 height 229
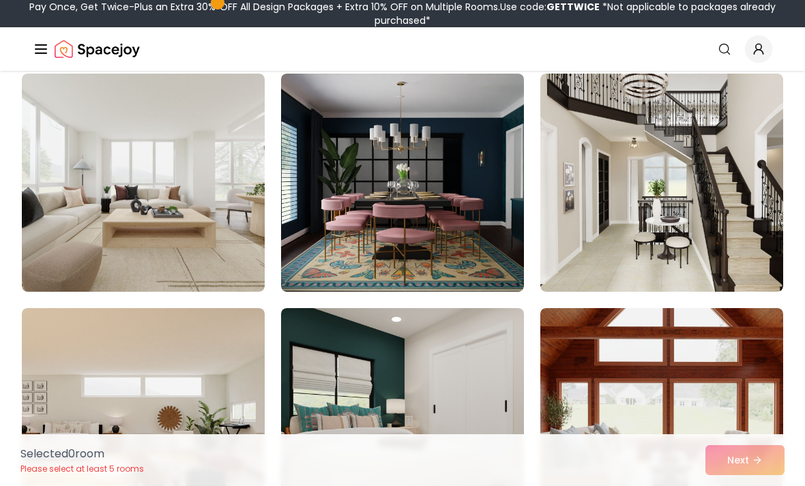
scroll to position [2210, 0]
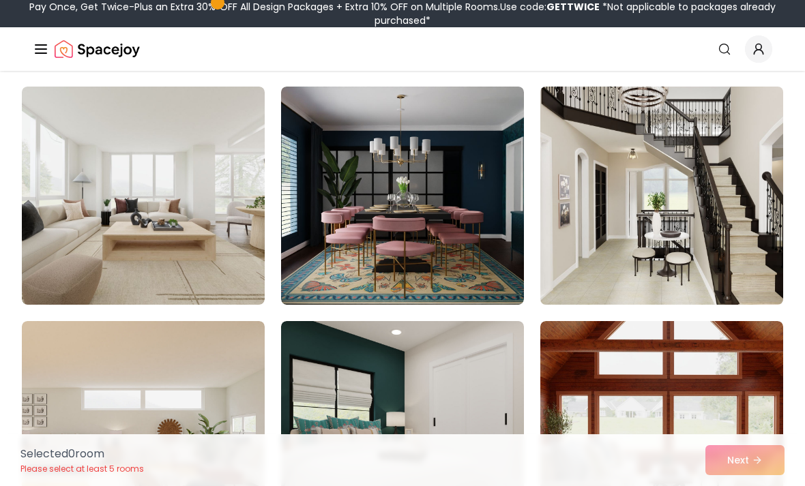
click at [724, 269] on img at bounding box center [661, 195] width 255 height 229
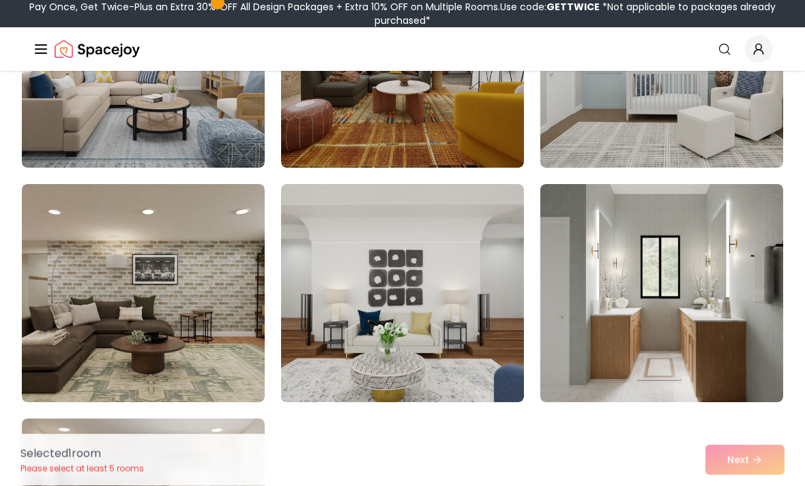
scroll to position [7516, 0]
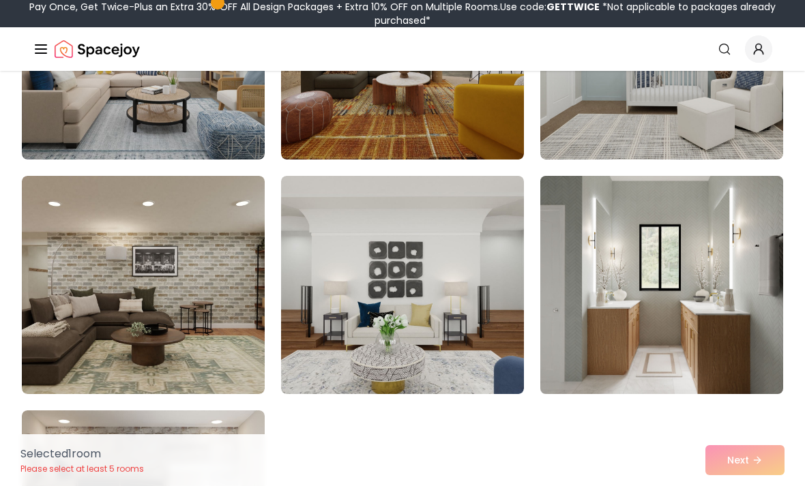
click at [685, 364] on img at bounding box center [661, 284] width 255 height 229
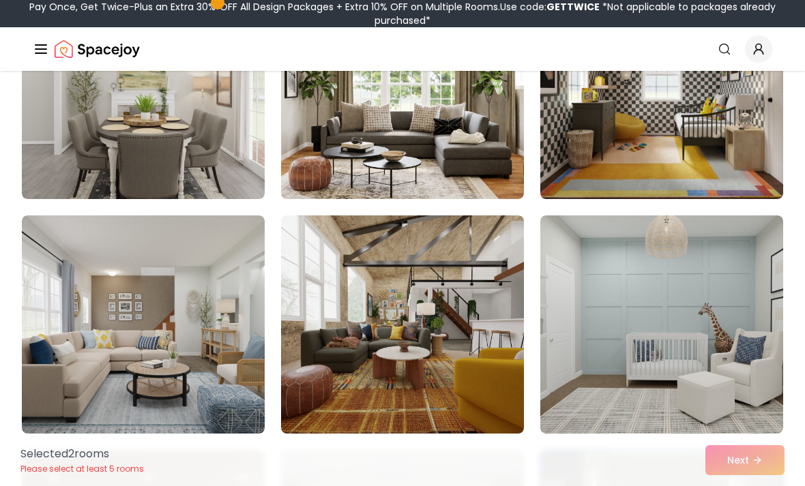
scroll to position [7229, 0]
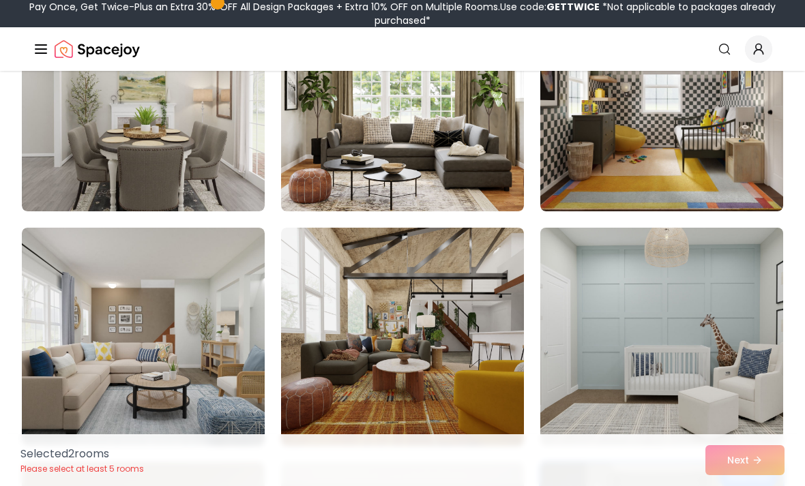
click at [719, 303] on img at bounding box center [661, 336] width 255 height 229
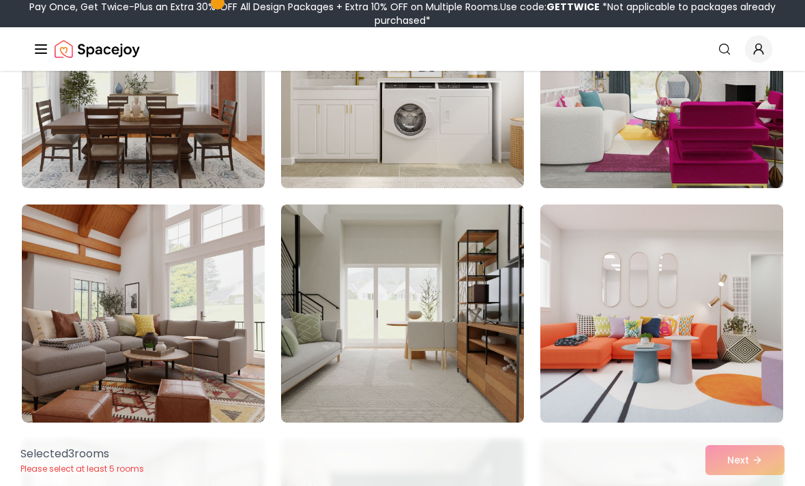
scroll to position [4912, 0]
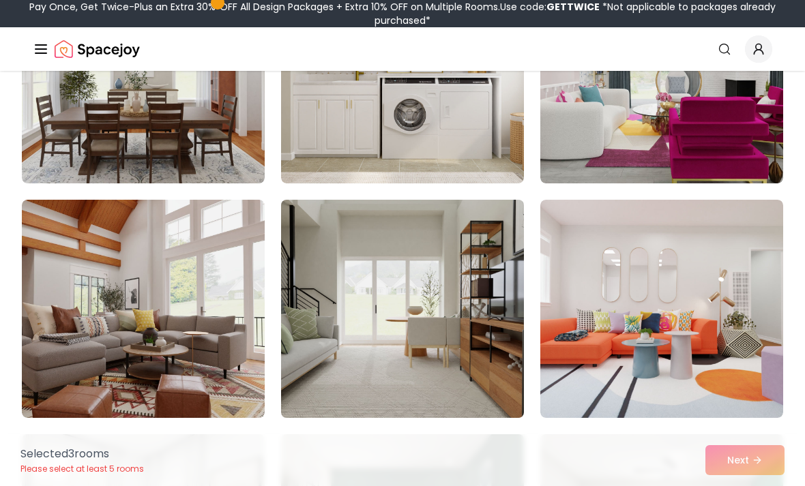
click at [483, 358] on img at bounding box center [402, 308] width 255 height 229
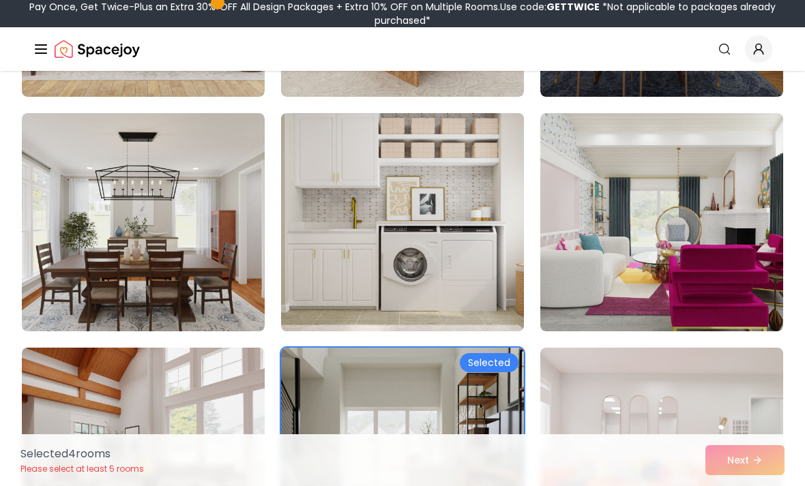
click at [449, 232] on img at bounding box center [402, 222] width 255 height 229
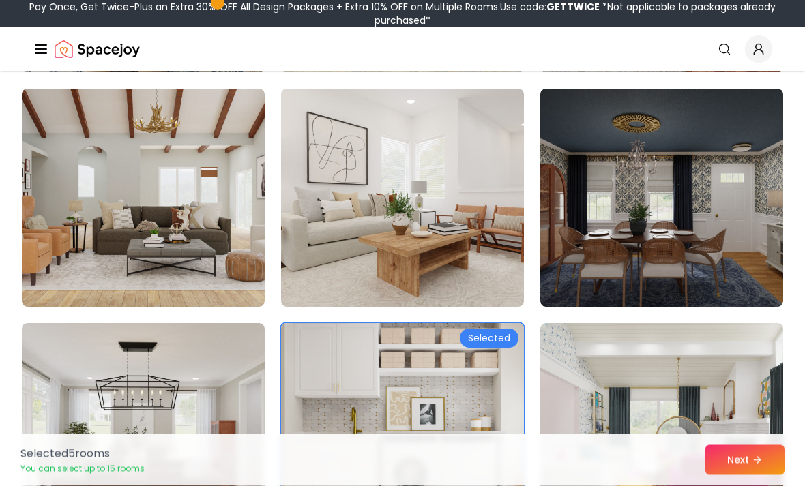
scroll to position [4550, 0]
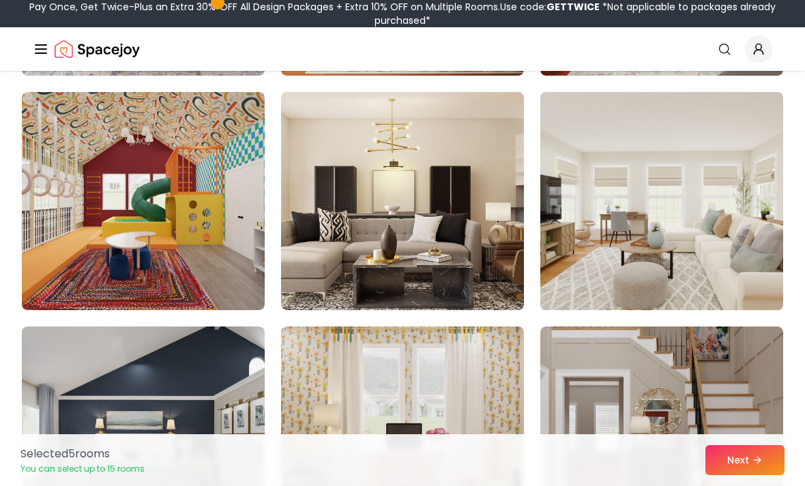
click at [713, 279] on img at bounding box center [661, 201] width 255 height 229
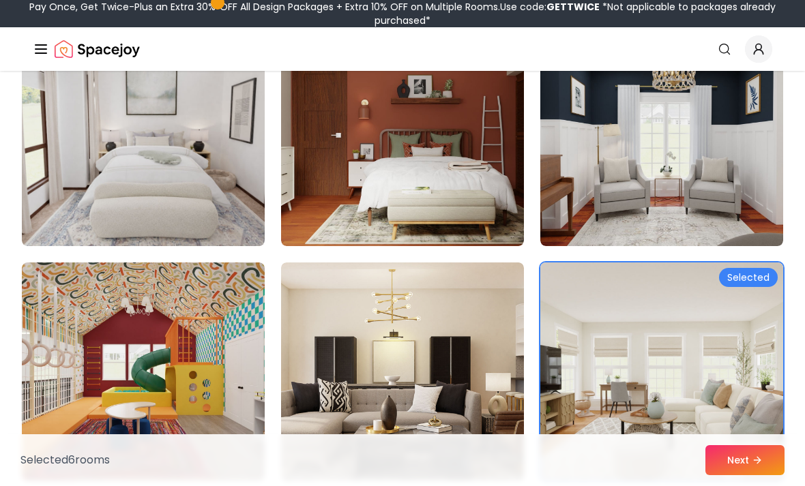
scroll to position [3919, 0]
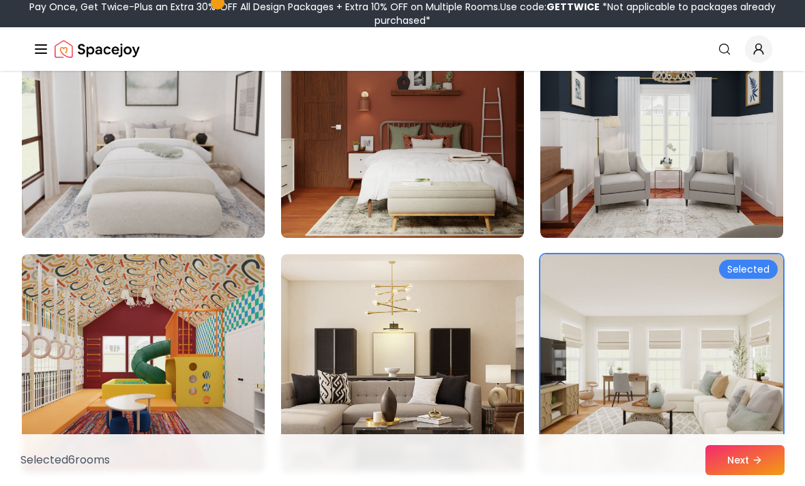
click at [153, 203] on img at bounding box center [143, 128] width 255 height 229
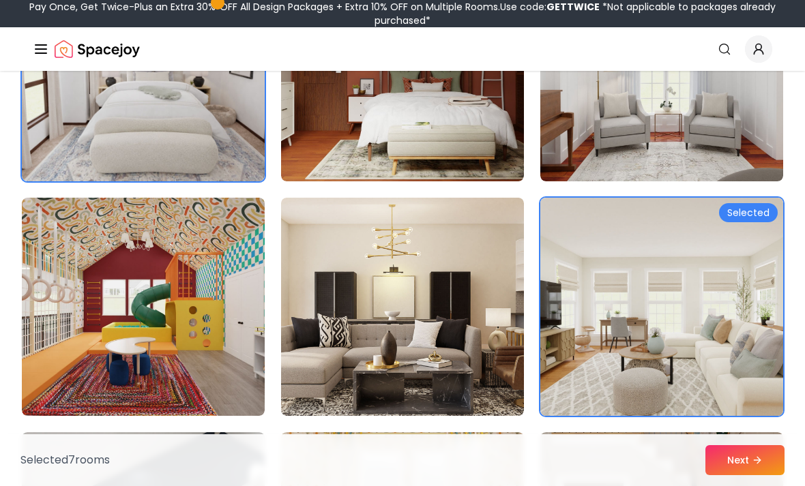
click at [662, 288] on img at bounding box center [661, 306] width 255 height 229
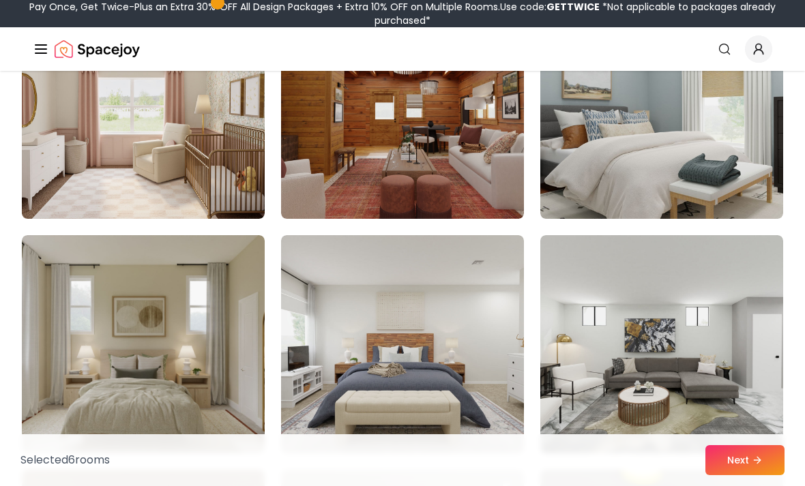
scroll to position [3234, 0]
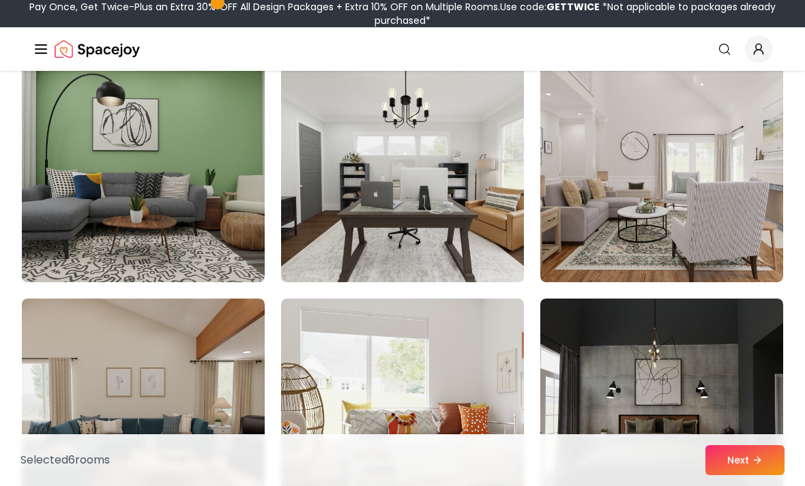
click at [464, 271] on img at bounding box center [402, 173] width 255 height 229
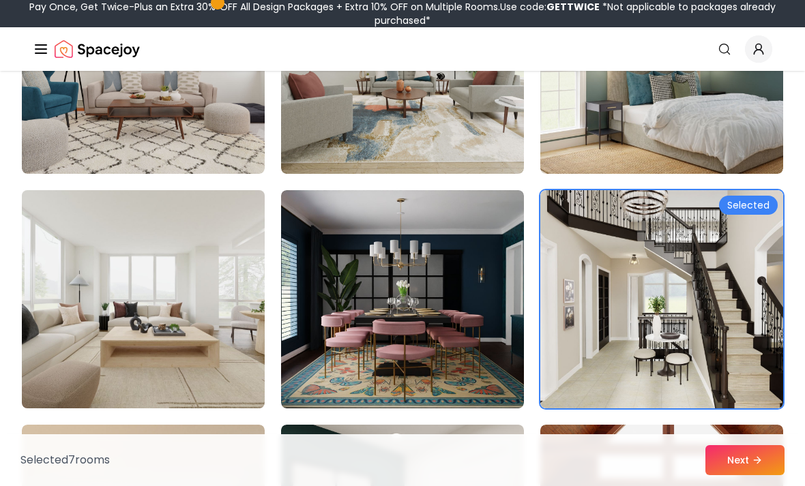
click at [221, 379] on img at bounding box center [143, 299] width 255 height 229
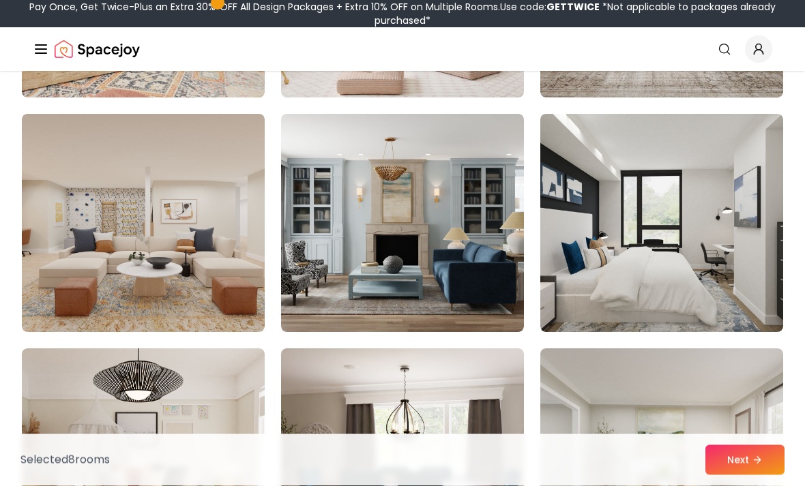
scroll to position [1003, 0]
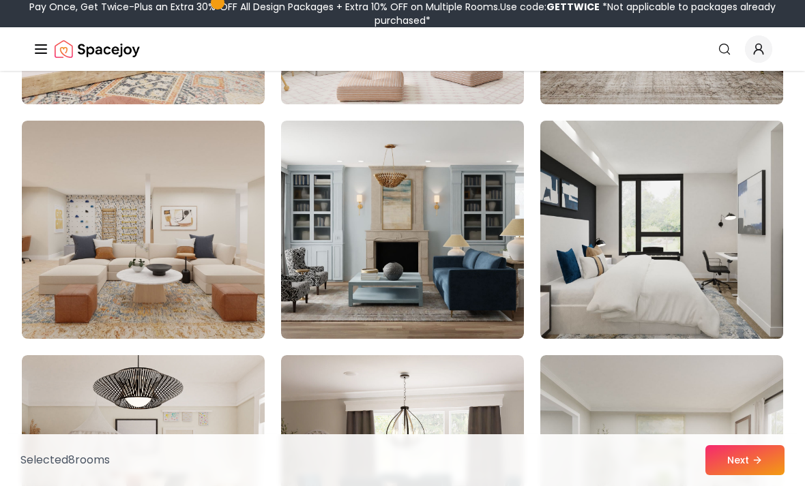
click at [713, 284] on img at bounding box center [661, 229] width 255 height 229
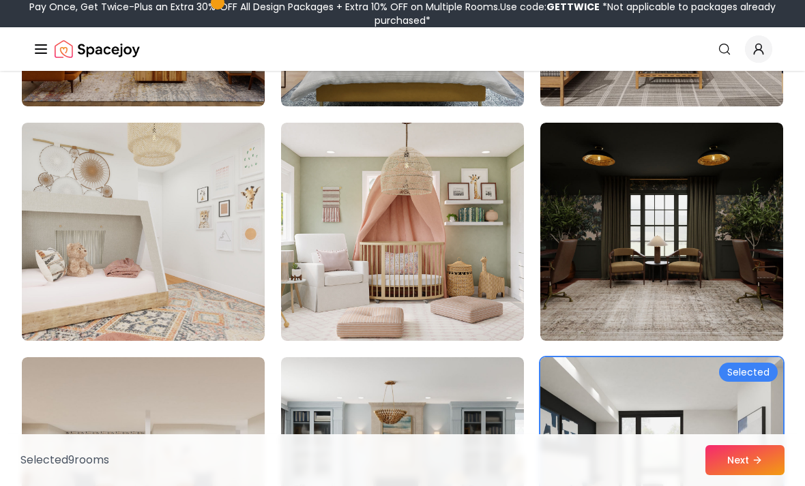
scroll to position [761, 0]
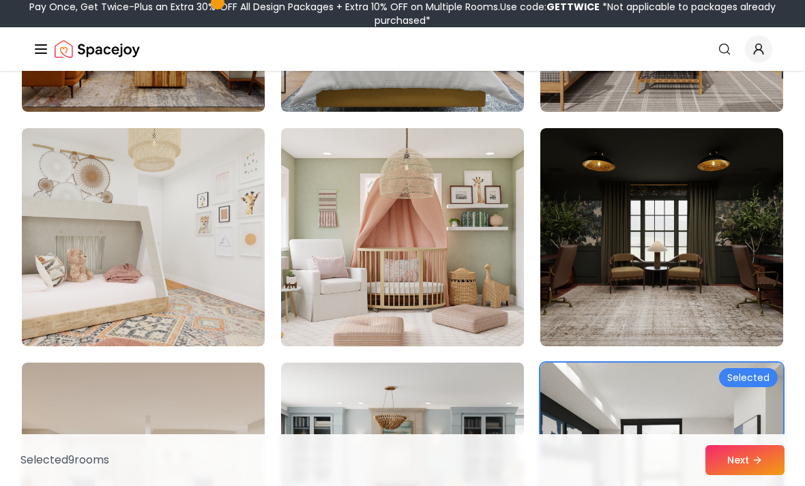
click at [434, 263] on img at bounding box center [402, 237] width 255 height 229
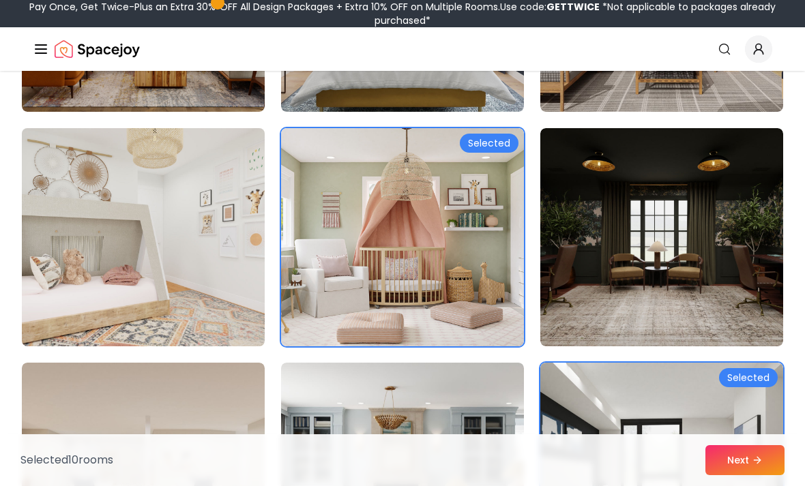
click at [241, 271] on img at bounding box center [143, 237] width 255 height 229
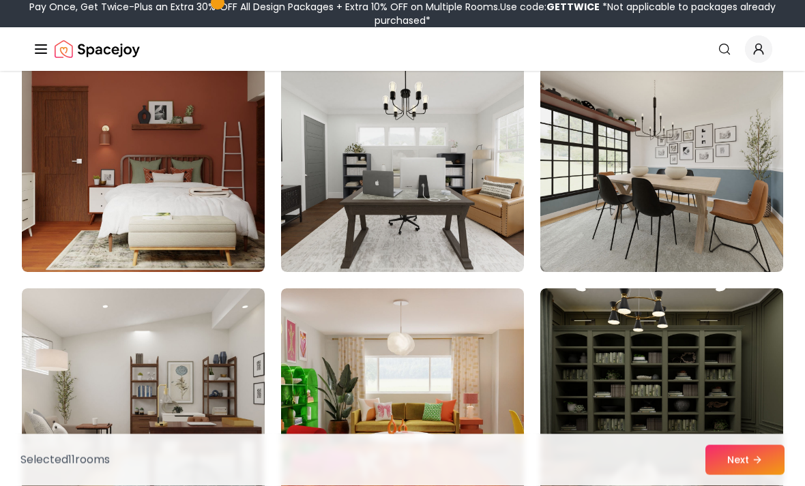
scroll to position [148, 0]
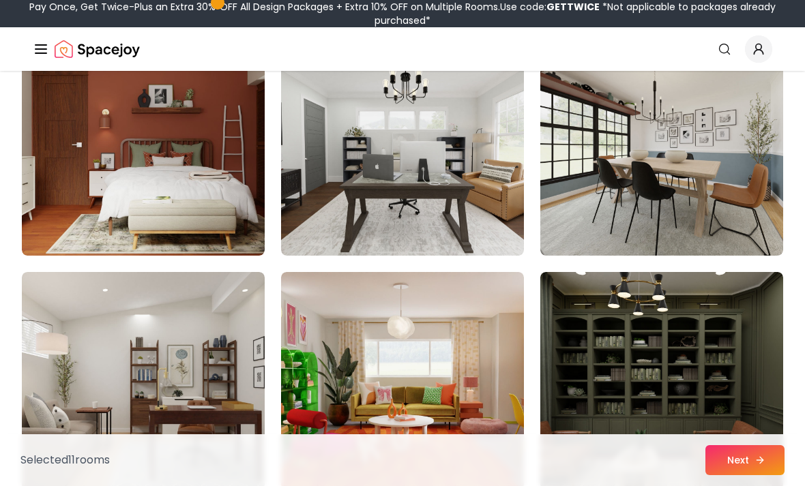
click at [752, 475] on button "Next" at bounding box center [744, 460] width 79 height 30
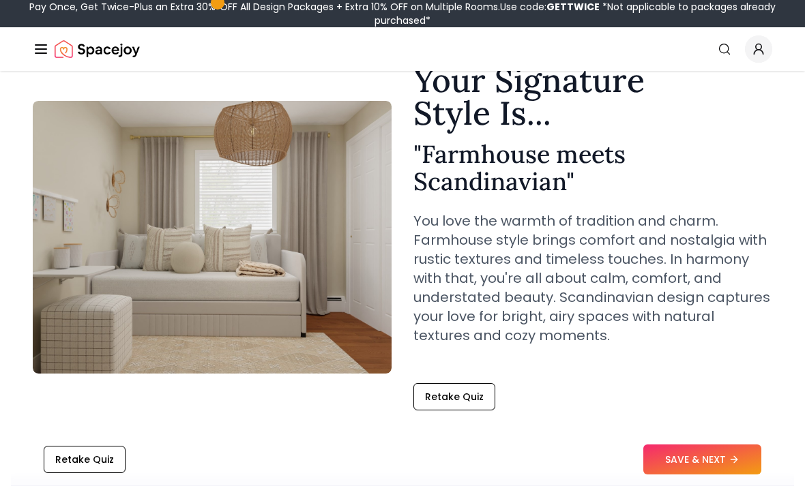
scroll to position [67, 0]
click at [713, 475] on button "SAVE & NEXT" at bounding box center [702, 460] width 118 height 30
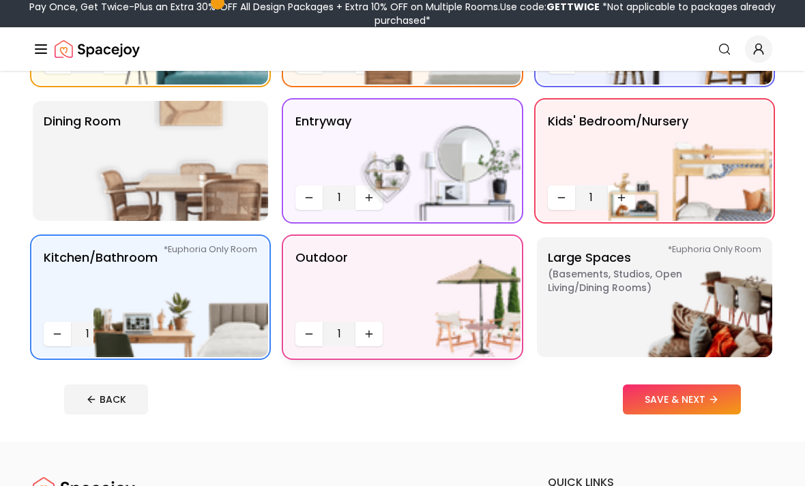
scroll to position [224, 0]
click at [358, 321] on img at bounding box center [433, 297] width 175 height 120
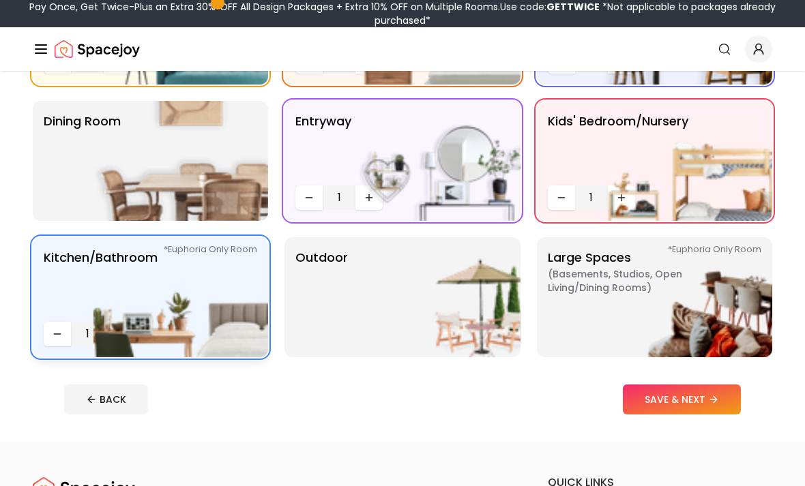
click at [145, 291] on img at bounding box center [180, 297] width 175 height 120
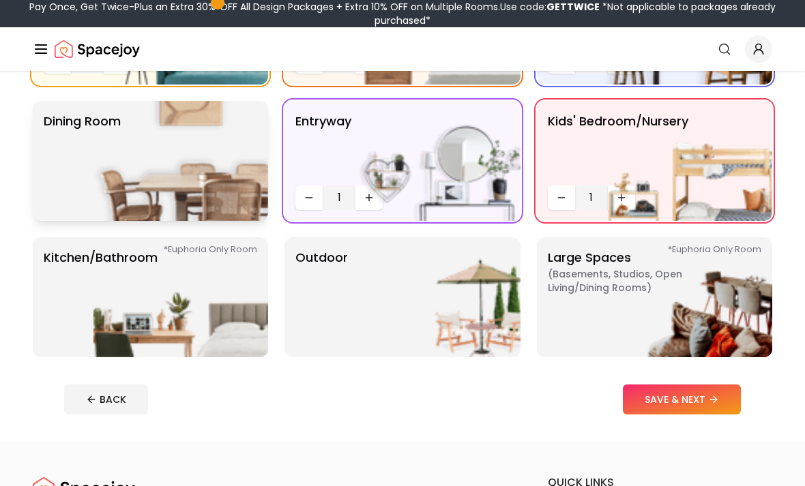
click at [147, 191] on img at bounding box center [180, 161] width 175 height 120
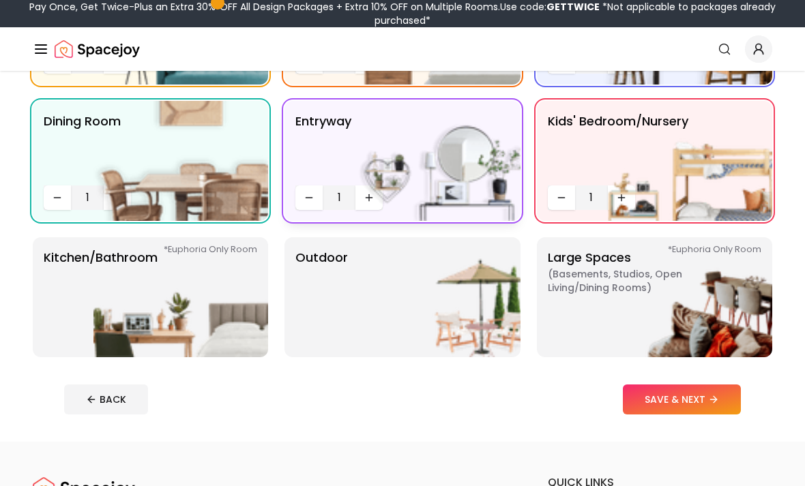
click at [416, 185] on img at bounding box center [433, 161] width 175 height 120
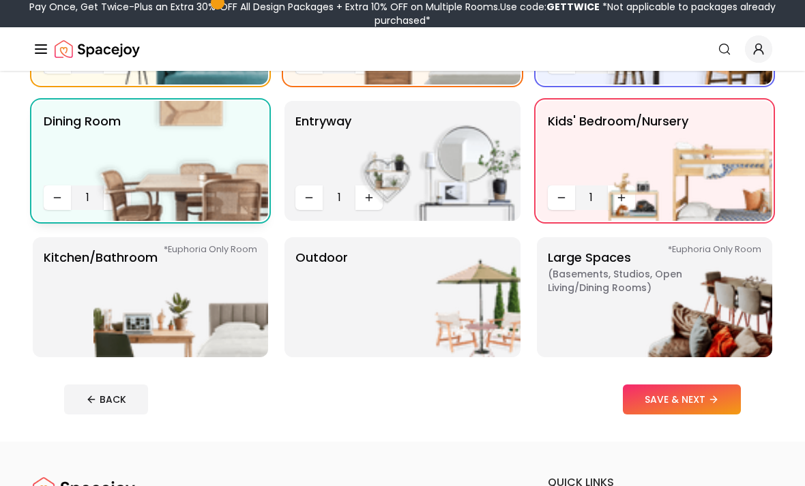
click at [225, 149] on img at bounding box center [180, 161] width 175 height 120
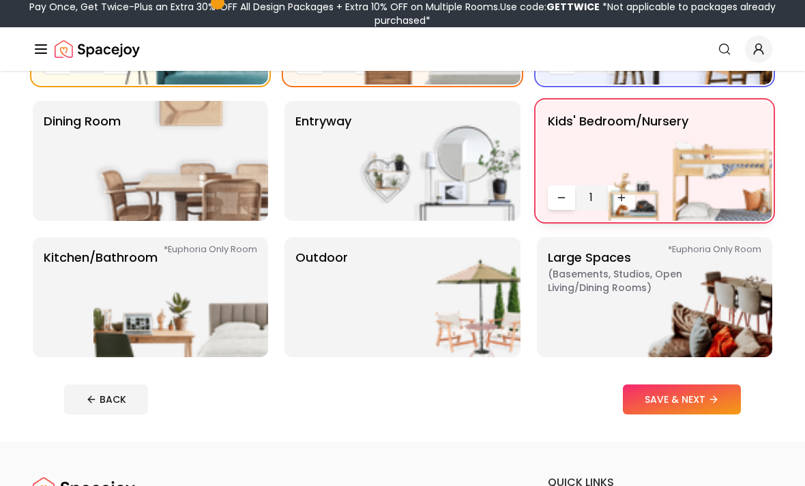
click at [574, 187] on button "Decrease quantity" at bounding box center [561, 197] width 27 height 25
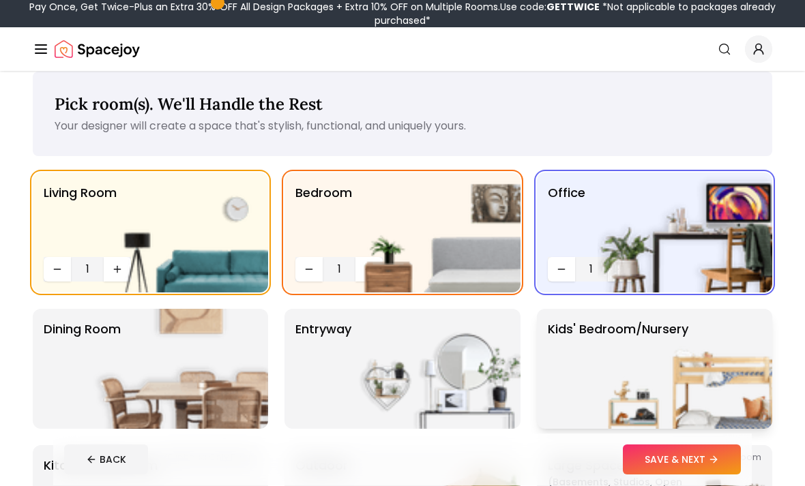
scroll to position [0, 0]
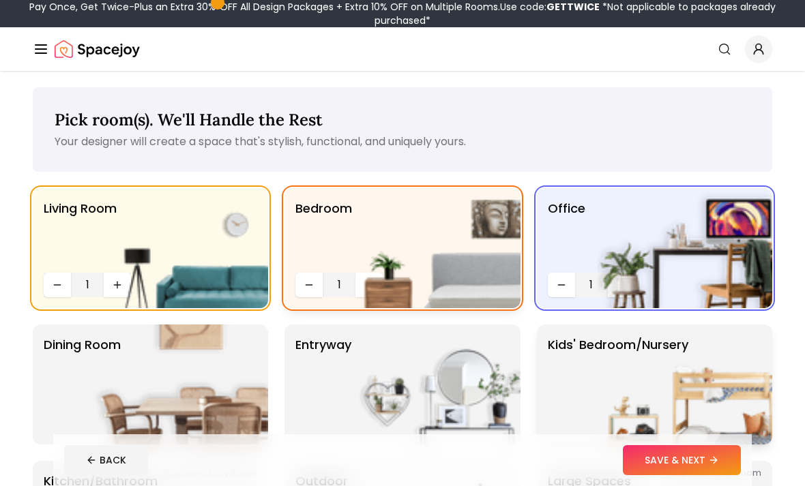
click at [407, 245] on img at bounding box center [433, 248] width 175 height 120
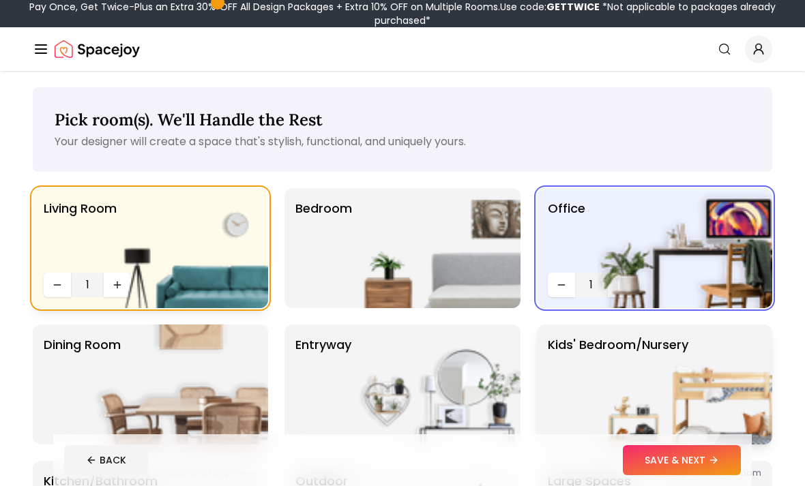
click at [135, 251] on img at bounding box center [180, 248] width 175 height 120
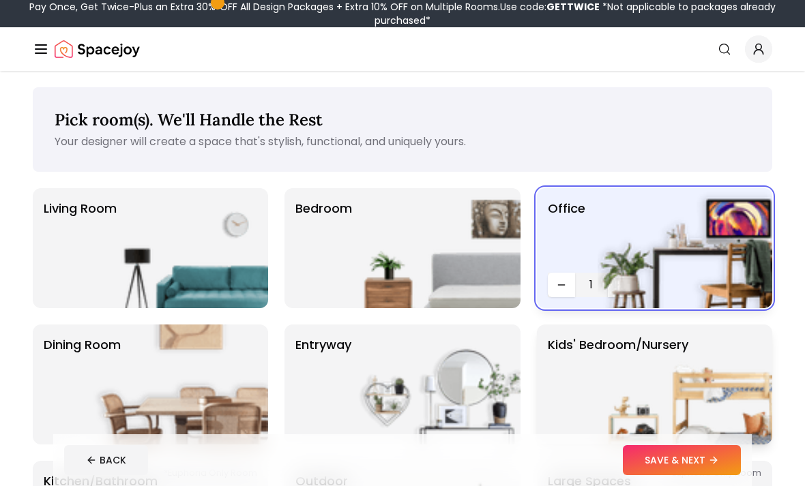
click at [567, 246] on p "Office" at bounding box center [567, 233] width 38 height 68
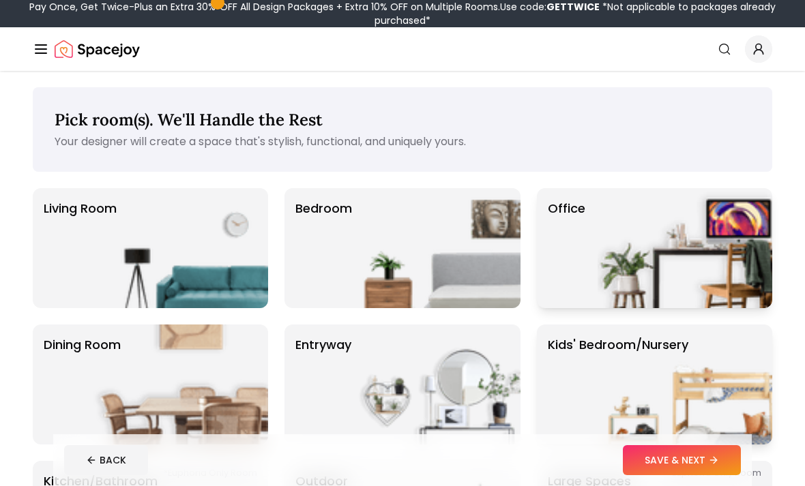
click at [668, 235] on img at bounding box center [684, 248] width 175 height 120
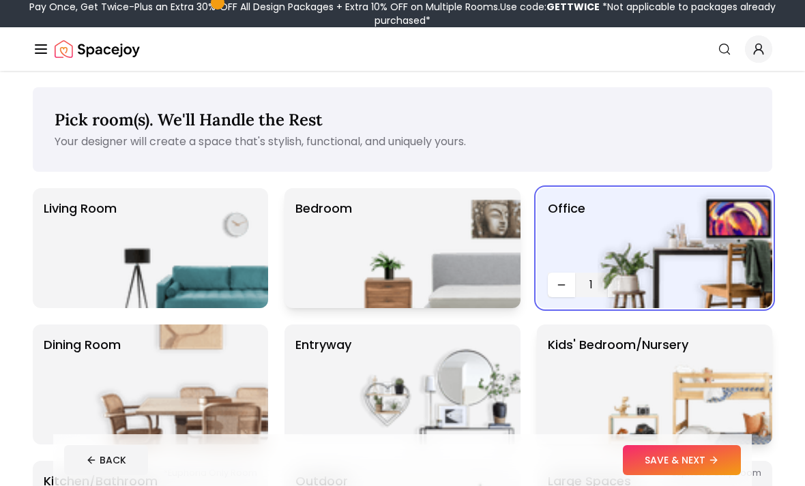
click at [391, 236] on img at bounding box center [433, 248] width 175 height 120
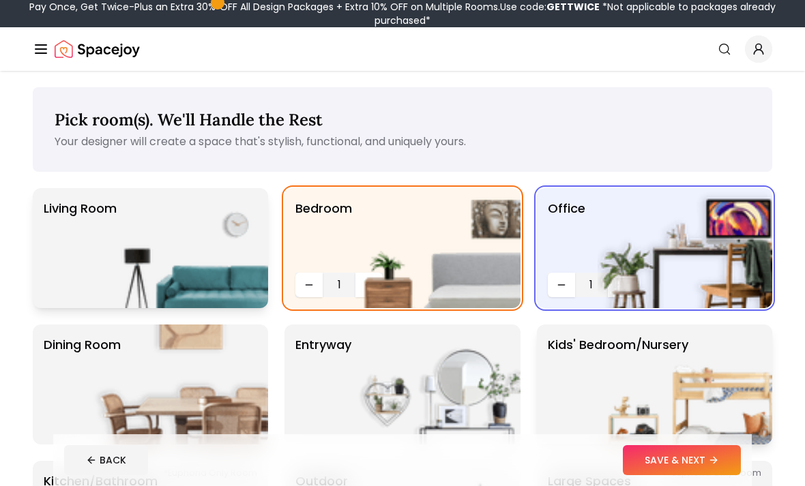
click at [208, 223] on img at bounding box center [180, 248] width 175 height 120
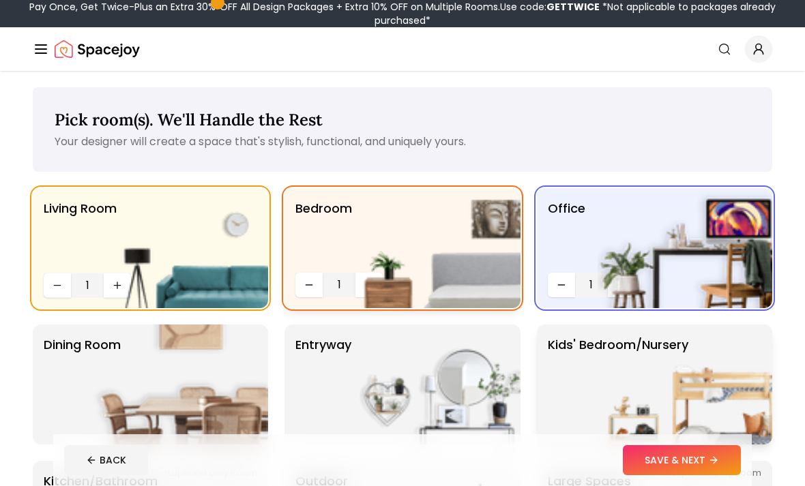
click at [381, 273] on img at bounding box center [433, 248] width 175 height 120
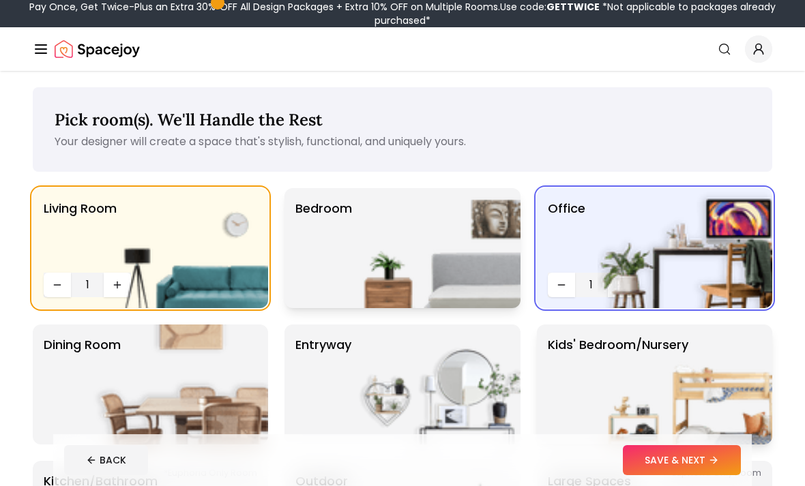
click at [350, 269] on img at bounding box center [433, 248] width 175 height 120
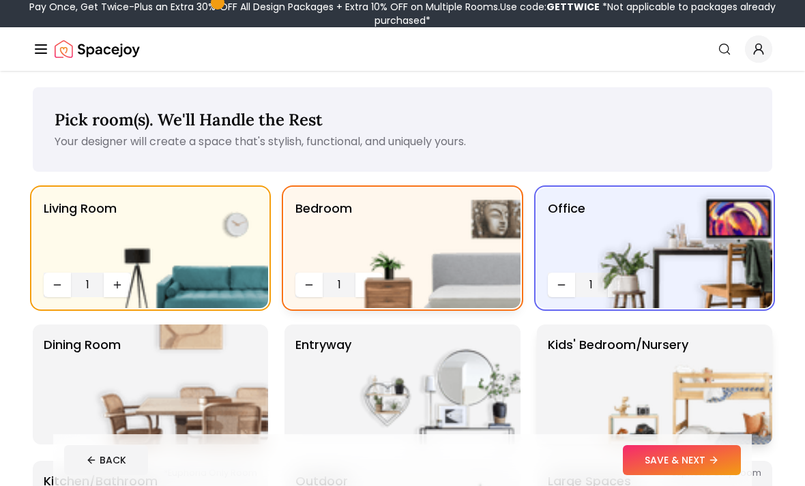
click at [340, 274] on div "1" at bounding box center [338, 285] width 87 height 25
click at [348, 274] on img at bounding box center [433, 248] width 175 height 120
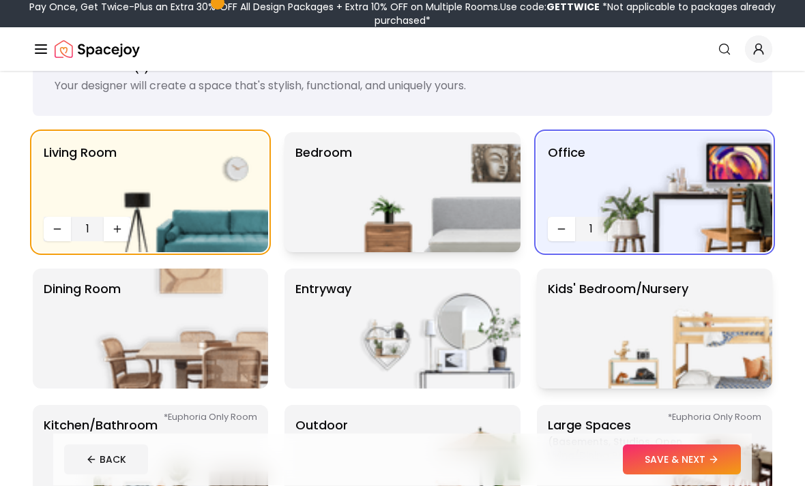
scroll to position [61, 0]
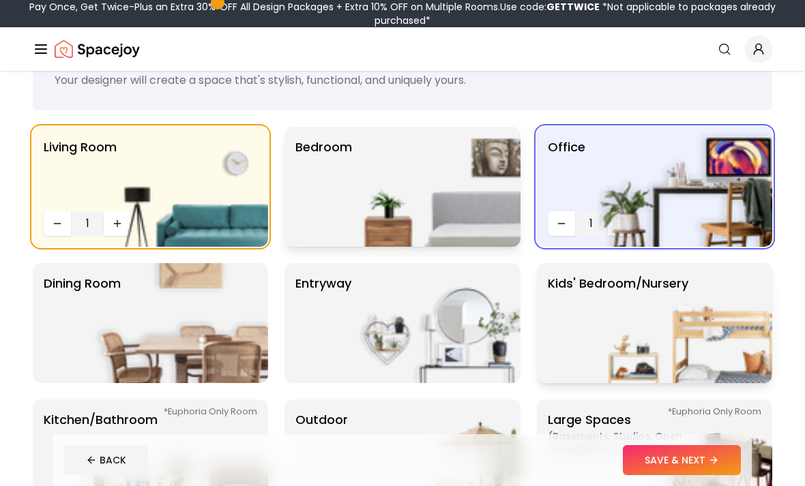
click at [396, 167] on img at bounding box center [433, 187] width 175 height 120
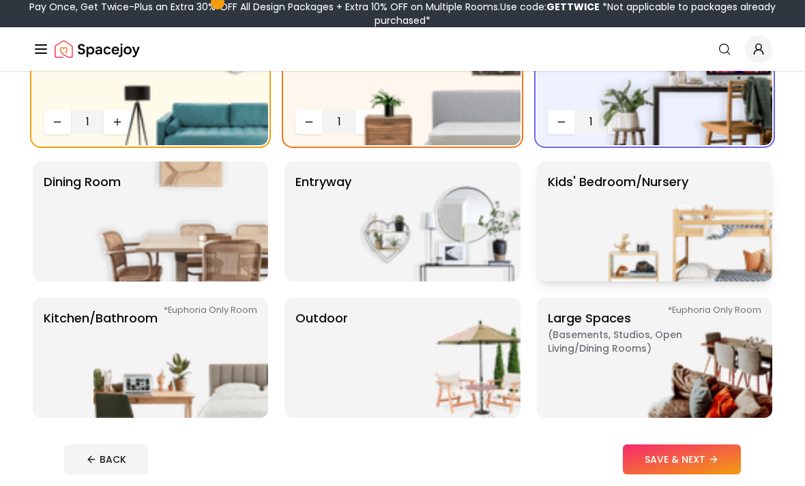
click at [676, 206] on img at bounding box center [684, 222] width 175 height 120
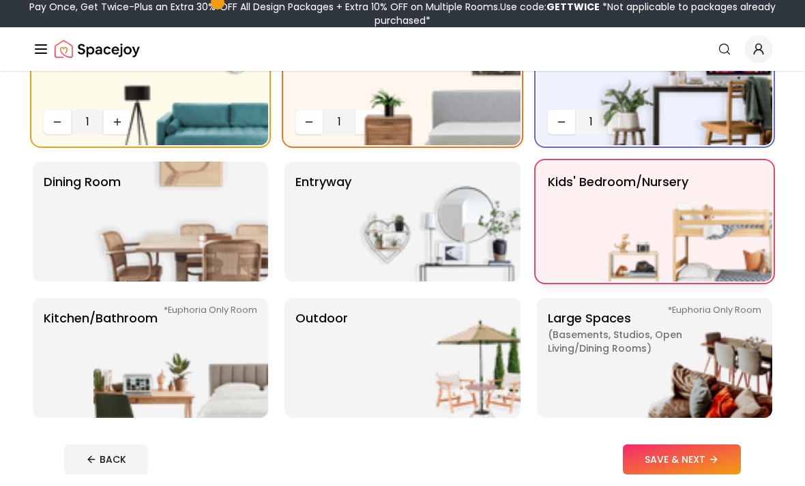
scroll to position [163, 0]
click at [447, 224] on img at bounding box center [433, 222] width 175 height 120
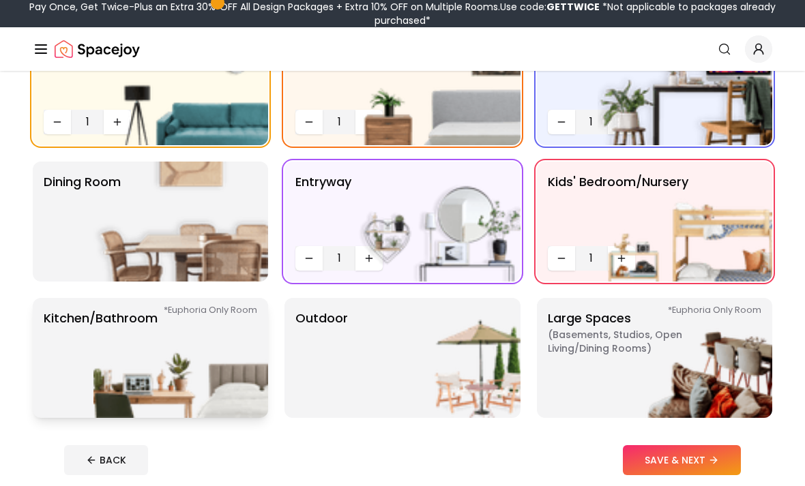
click at [207, 374] on img at bounding box center [180, 358] width 175 height 120
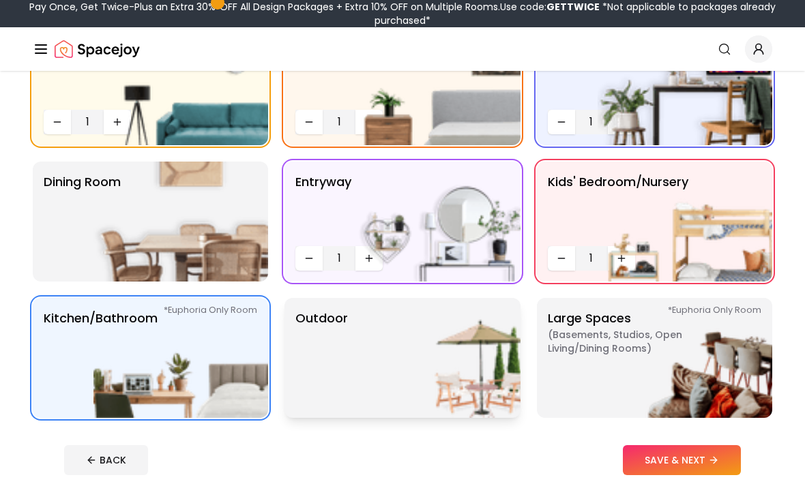
click at [346, 381] on img at bounding box center [433, 358] width 175 height 120
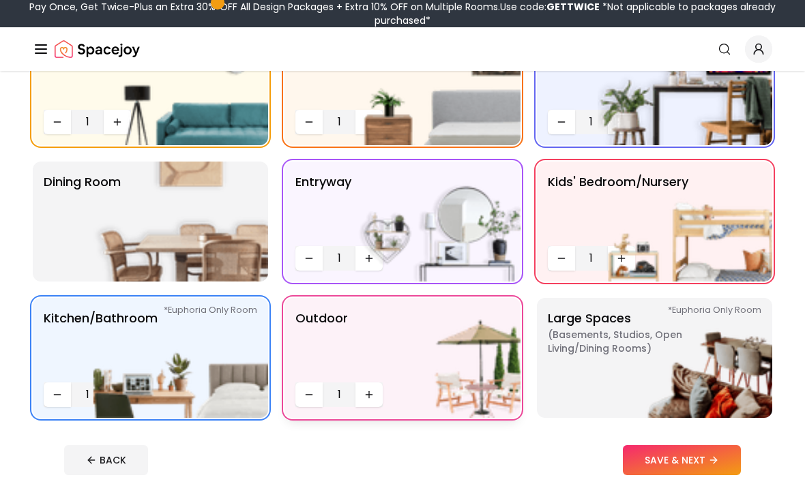
click at [462, 376] on img at bounding box center [433, 358] width 175 height 120
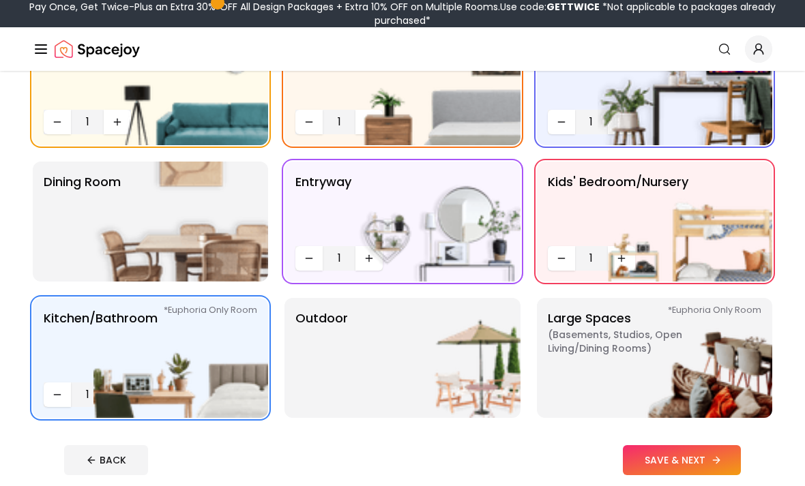
click at [701, 455] on button "SAVE & NEXT" at bounding box center [682, 460] width 118 height 30
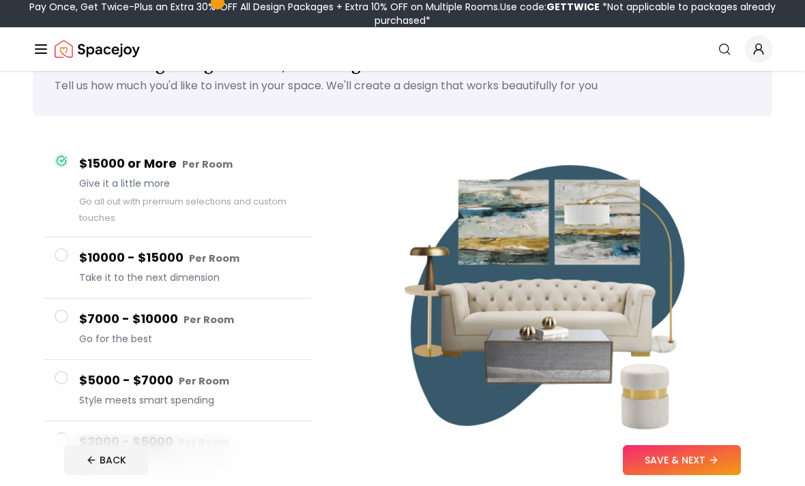
scroll to position [46, 0]
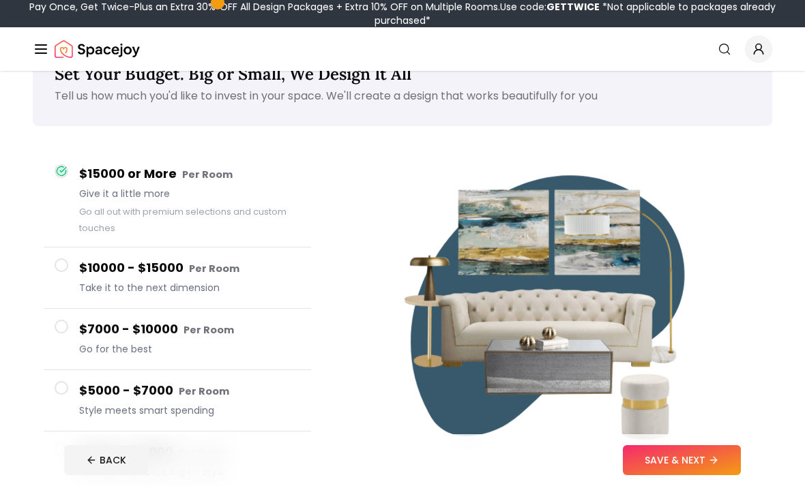
click at [80, 464] on div "$2000 - $5000 Per Room Small on numbers, big on style" at bounding box center [189, 462] width 221 height 39
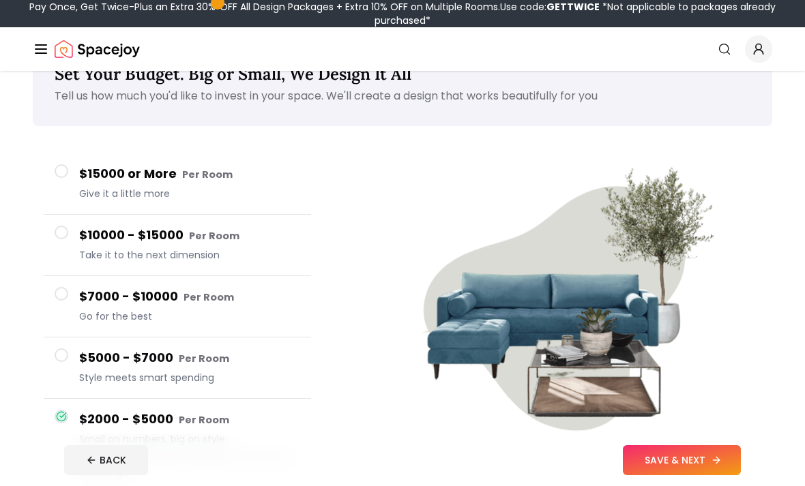
click at [709, 475] on button "SAVE & NEXT" at bounding box center [682, 460] width 118 height 30
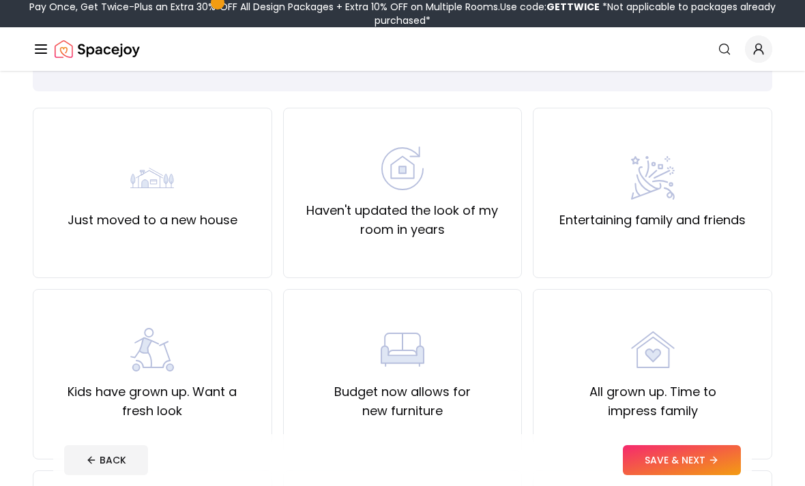
scroll to position [85, 0]
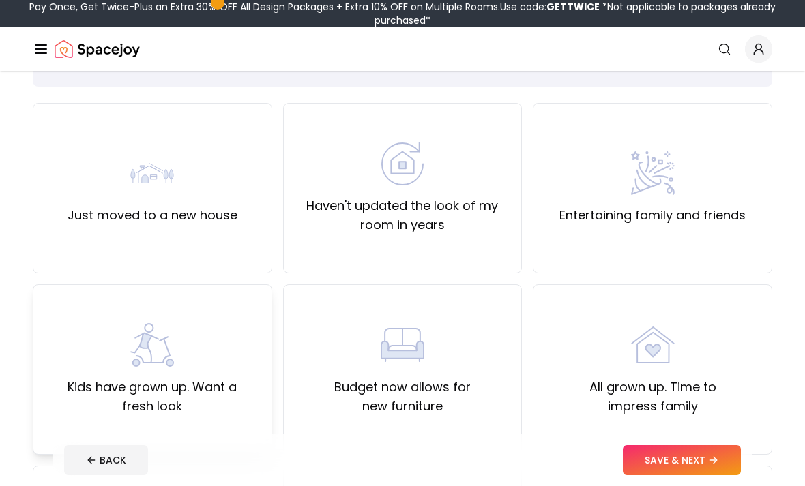
click at [91, 403] on label "Kids have grown up. Want a fresh look" at bounding box center [152, 397] width 216 height 38
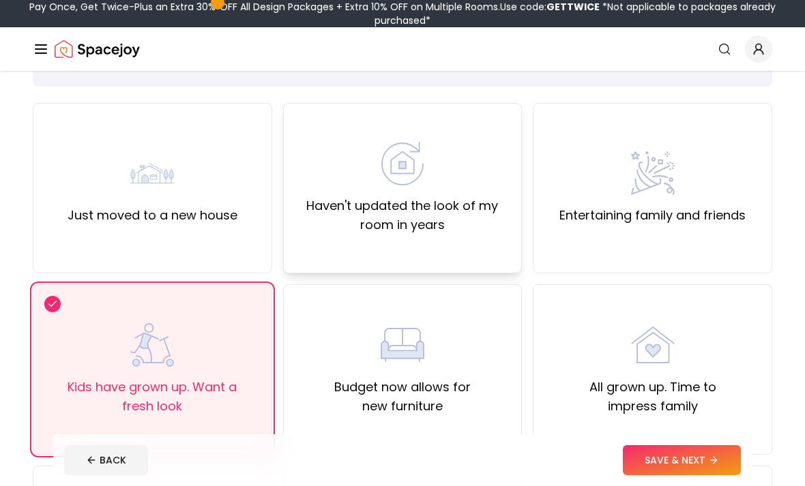
click at [344, 216] on label "Haven't updated the look of my room in years" at bounding box center [403, 215] width 216 height 38
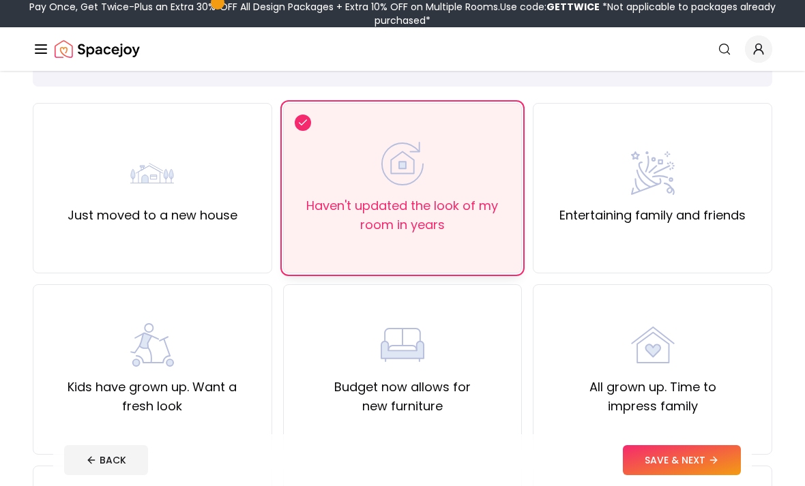
click at [340, 235] on div "Haven't updated the look of my room in years" at bounding box center [402, 188] width 239 height 170
click at [107, 378] on label "Kids have grown up. Want a fresh look" at bounding box center [152, 397] width 216 height 38
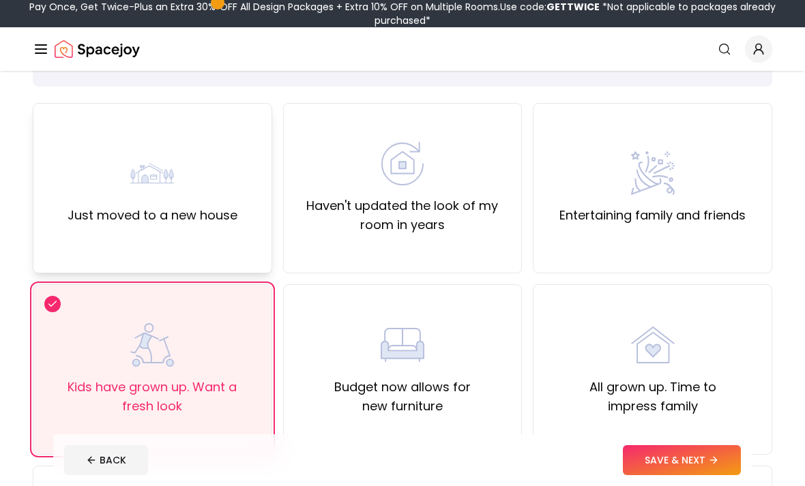
click at [93, 235] on div "Just moved to a new house" at bounding box center [152, 188] width 239 height 170
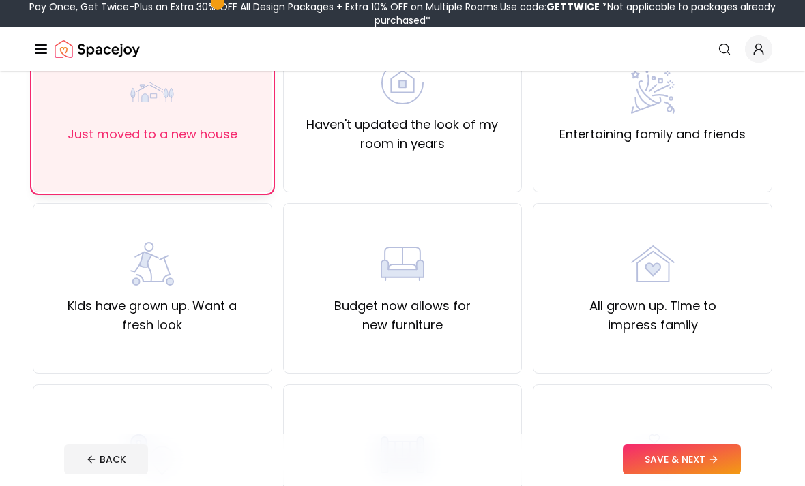
scroll to position [165, 0]
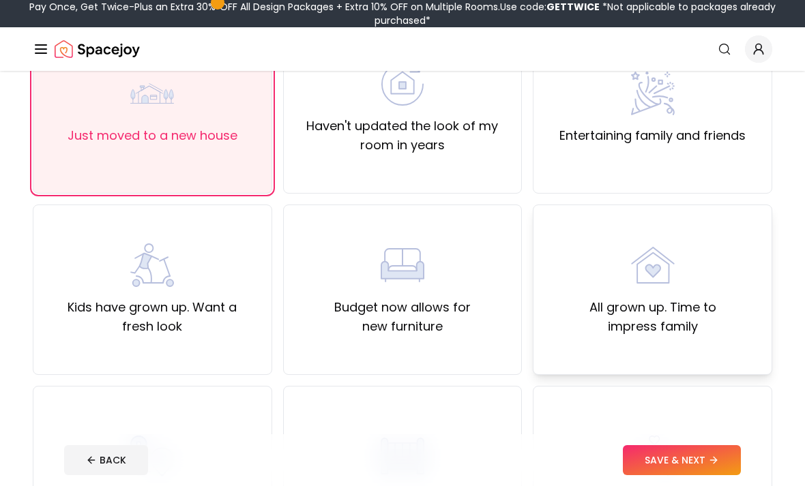
click at [724, 359] on div "All grown up. Time to impress family" at bounding box center [652, 290] width 239 height 170
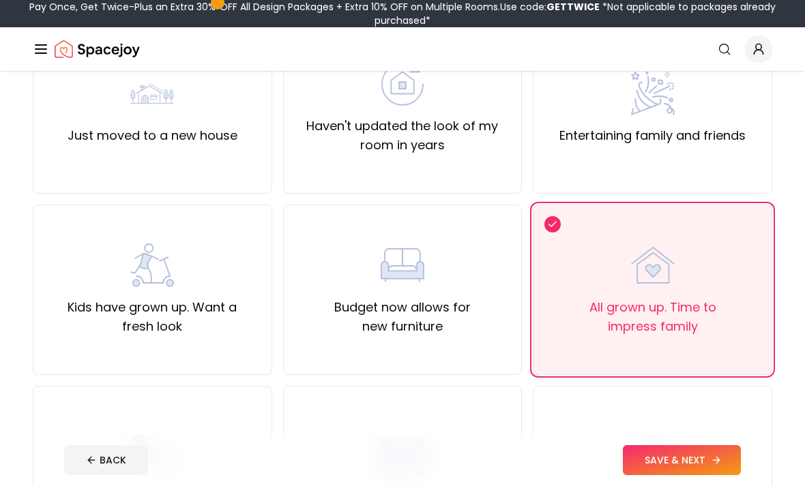
click at [706, 462] on button "SAVE & NEXT" at bounding box center [682, 460] width 118 height 30
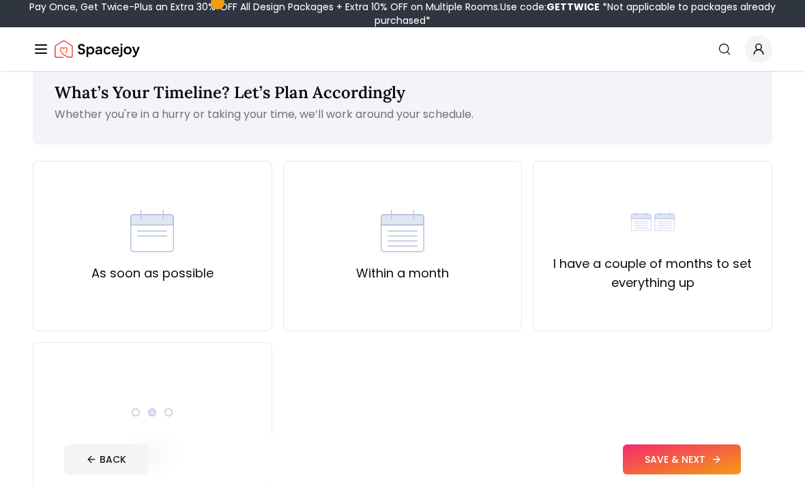
scroll to position [28, 0]
click at [749, 300] on div "I have a couple of months to set everything up" at bounding box center [652, 245] width 239 height 170
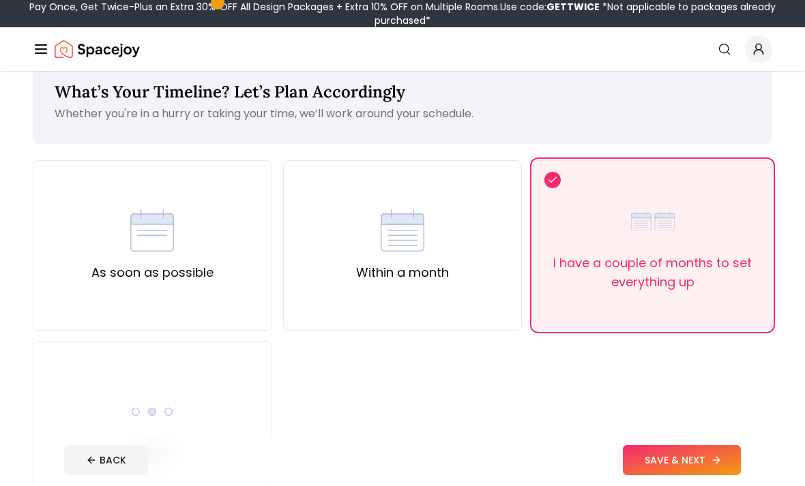
click at [691, 475] on button "SAVE & NEXT" at bounding box center [682, 460] width 118 height 30
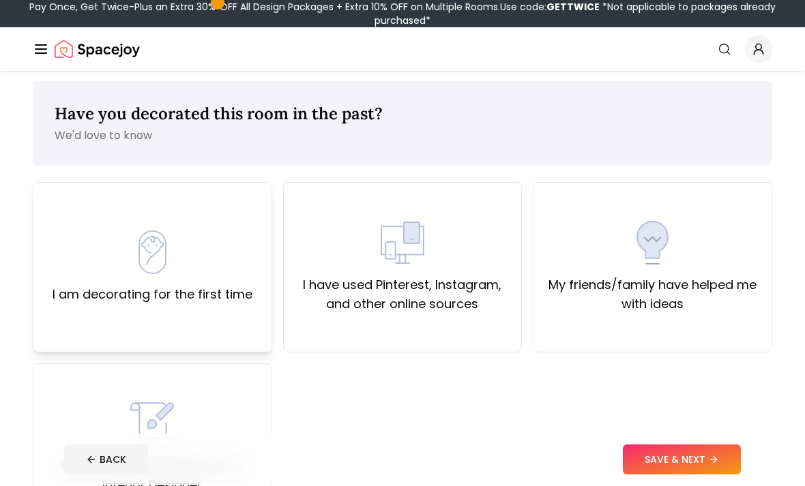
scroll to position [6, 0]
click at [117, 273] on div "I am decorating for the first time" at bounding box center [153, 267] width 200 height 74
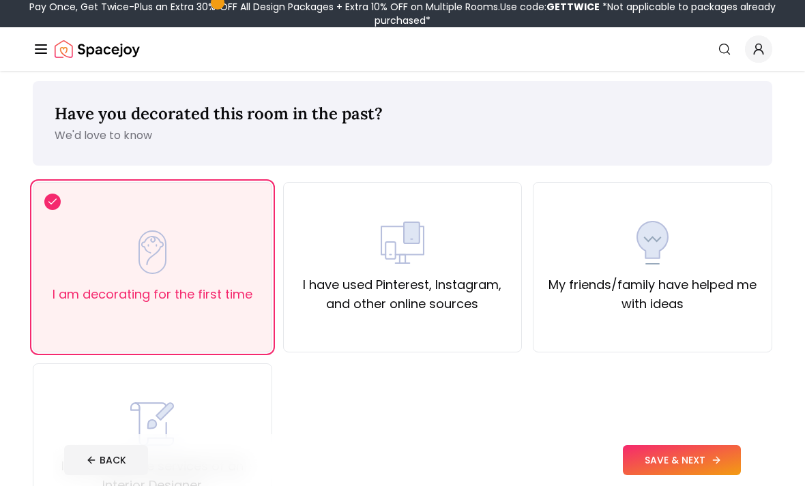
click at [695, 475] on button "SAVE & NEXT" at bounding box center [682, 460] width 118 height 30
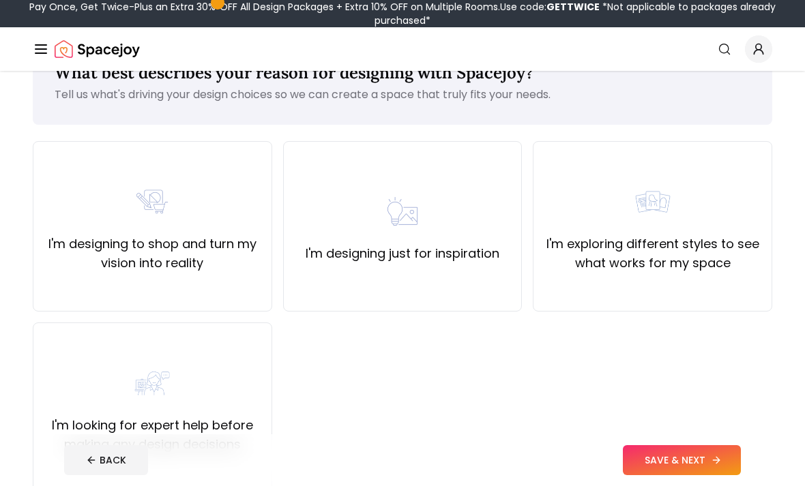
scroll to position [49, 0]
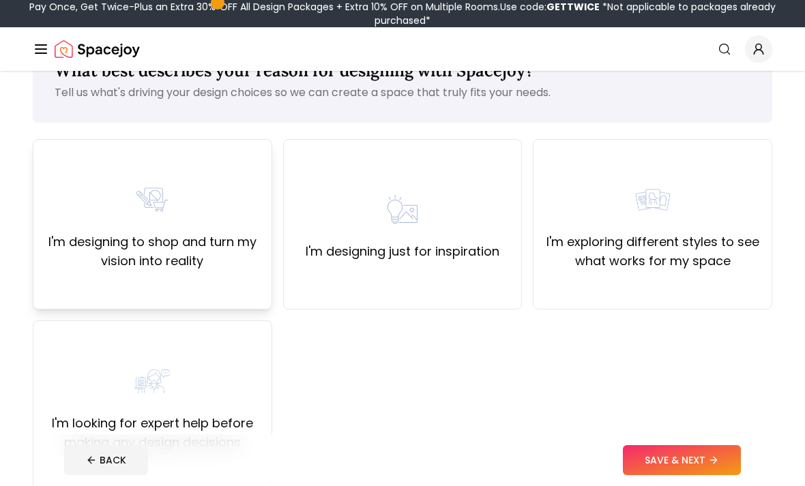
click at [102, 243] on label "I'm designing to shop and turn my vision into reality" at bounding box center [152, 252] width 216 height 38
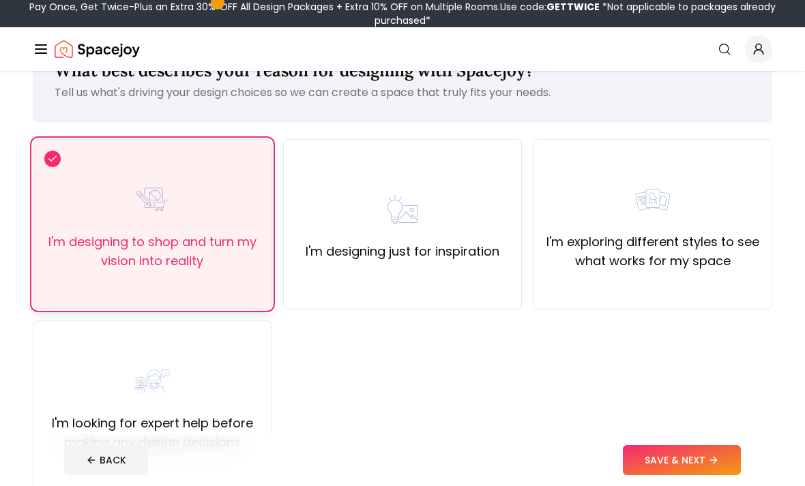
click at [704, 475] on button "SAVE & NEXT" at bounding box center [682, 460] width 118 height 30
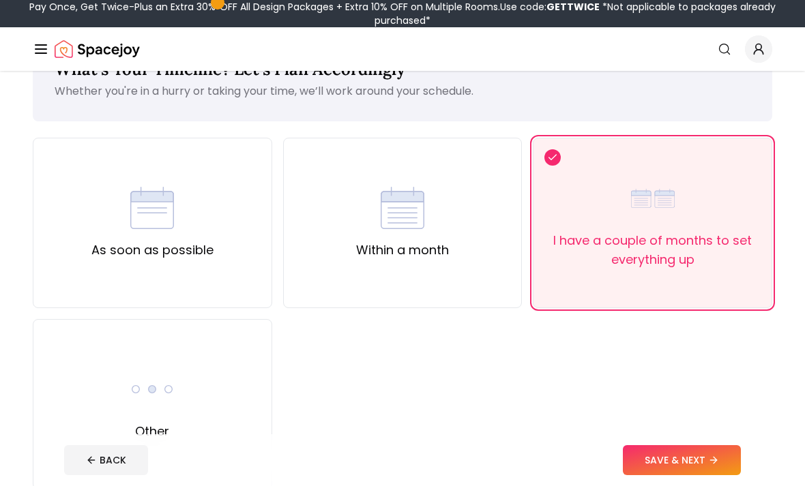
scroll to position [72, 0]
